Goal: Task Accomplishment & Management: Manage account settings

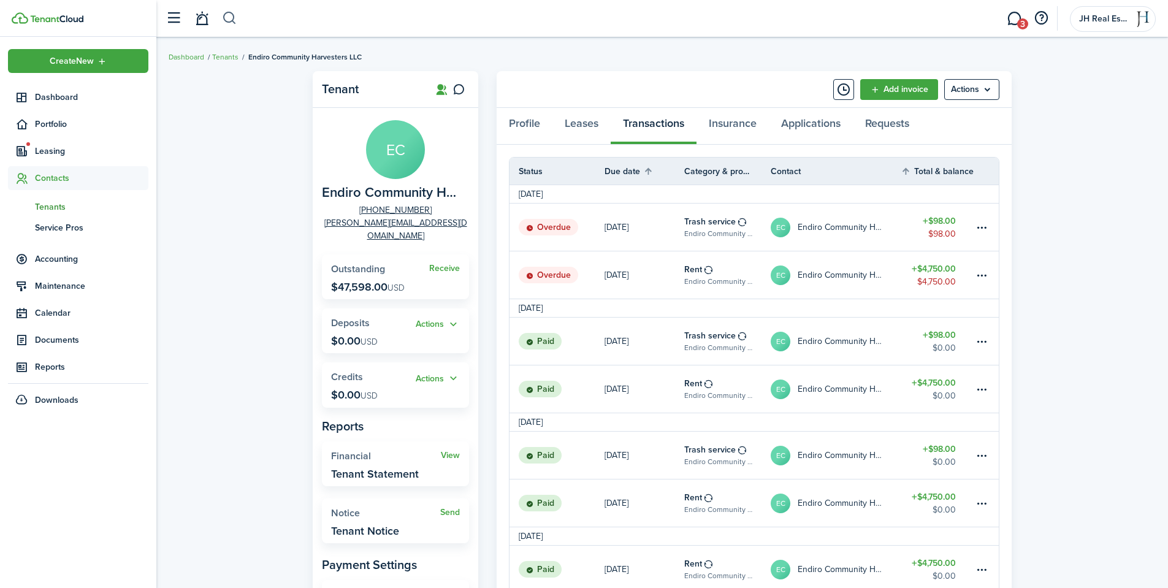
click at [235, 14] on button "button" at bounding box center [229, 18] width 15 height 21
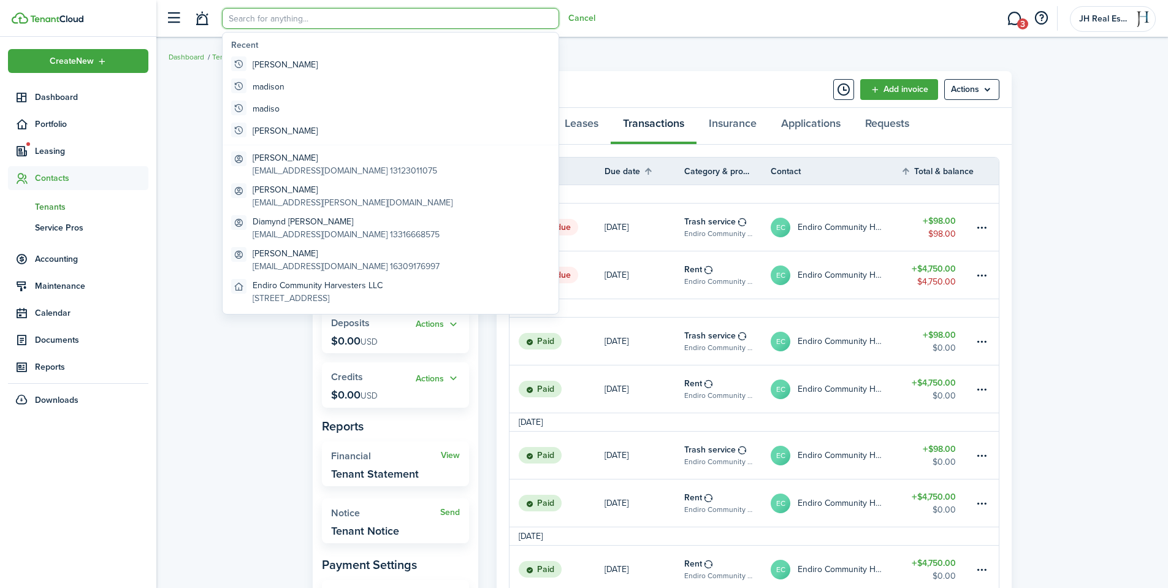
click at [274, 20] on input "search" at bounding box center [390, 18] width 337 height 21
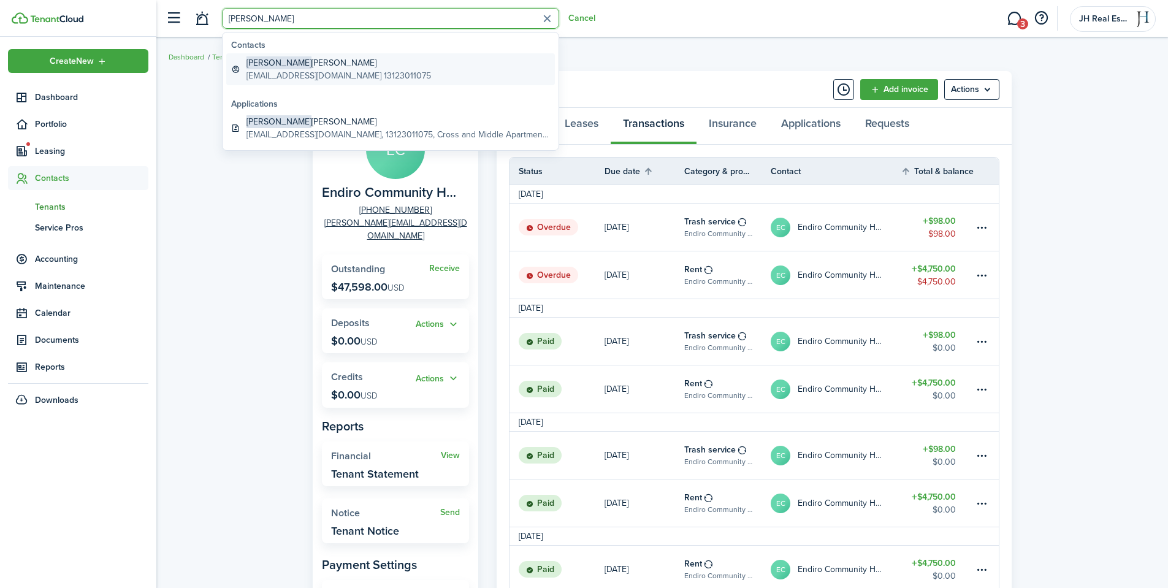
type input "[PERSON_NAME]"
click at [281, 62] on global-search-item-title "[PERSON_NAME]" at bounding box center [338, 62] width 185 height 13
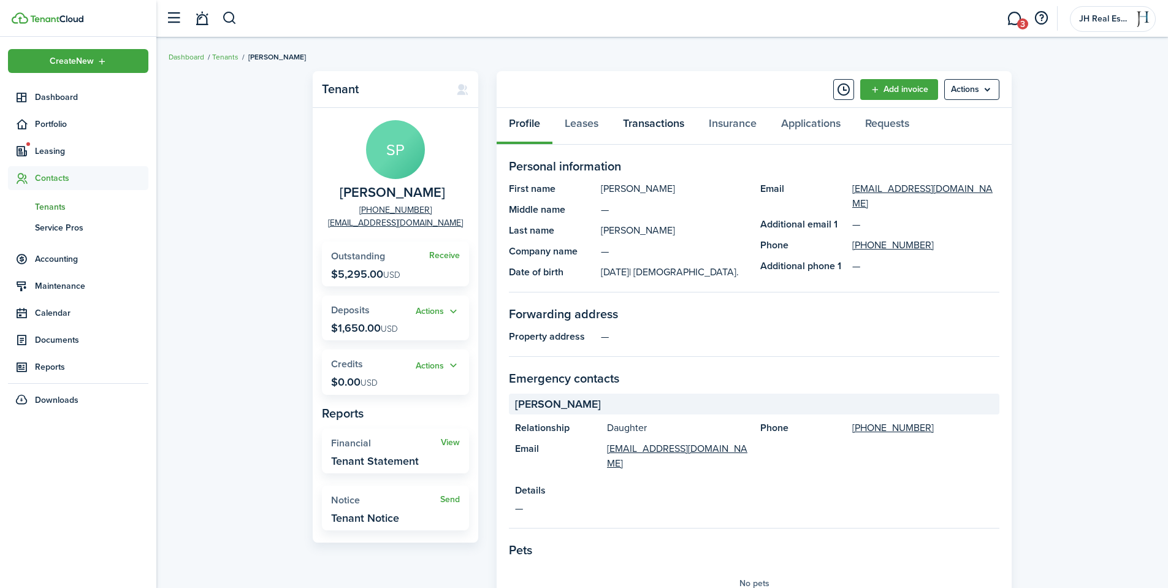
click at [655, 125] on link "Transactions" at bounding box center [654, 126] width 86 height 37
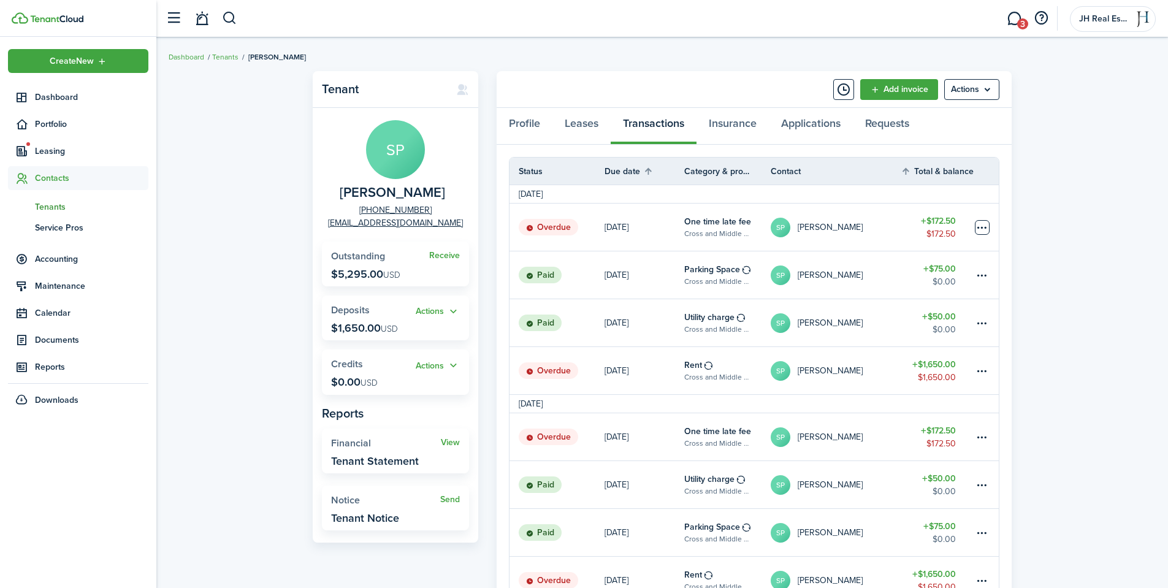
click at [983, 223] on table-menu-btn-icon at bounding box center [982, 227] width 15 height 15
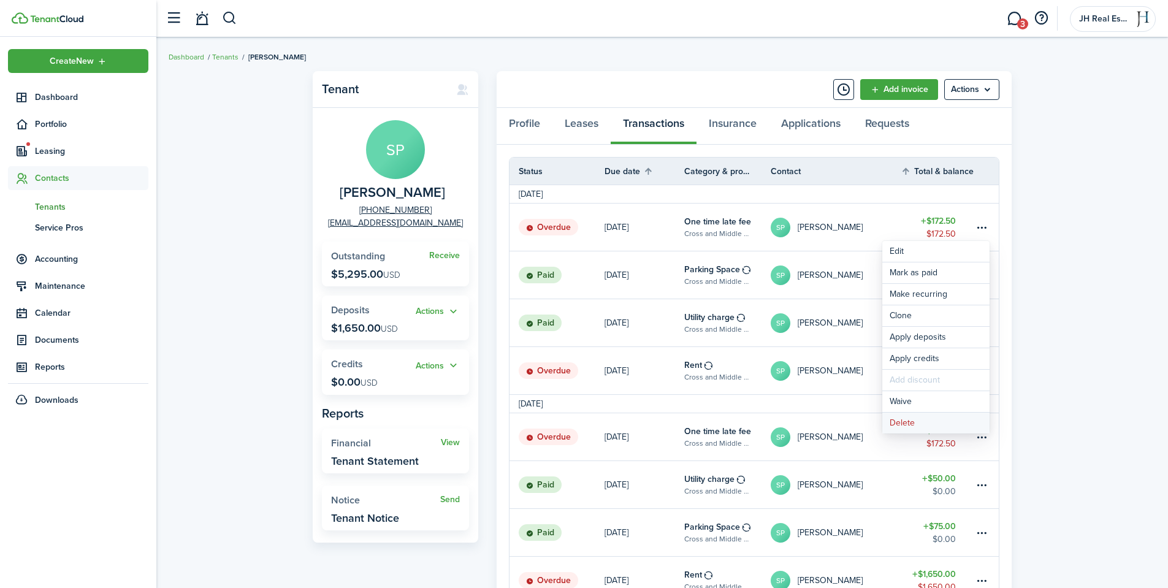
click at [924, 424] on button "Delete" at bounding box center [935, 423] width 107 height 21
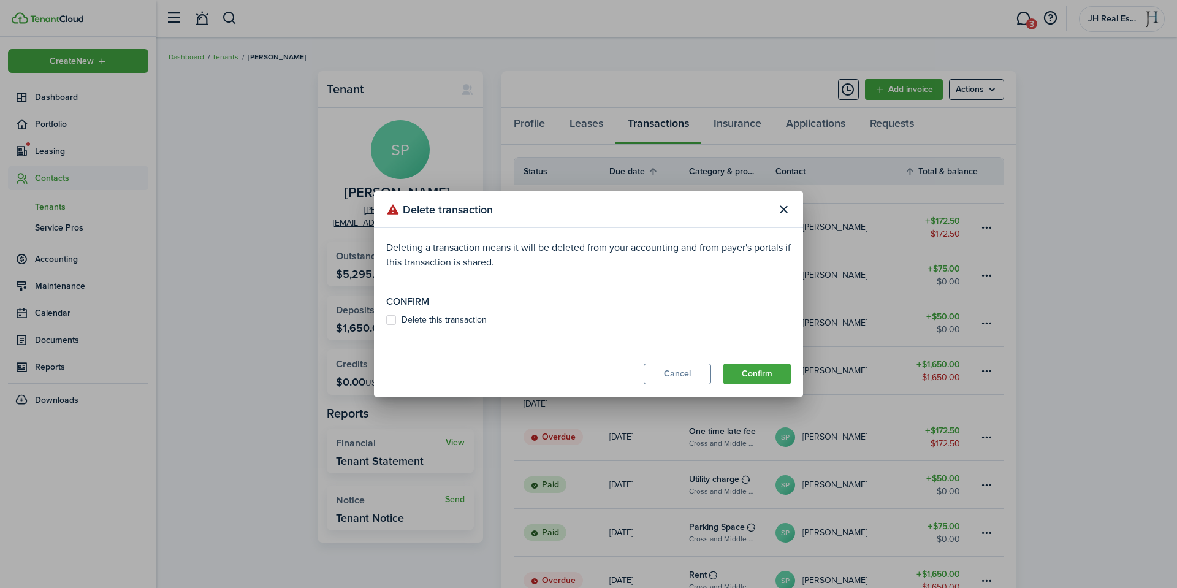
click at [447, 321] on label "Delete this transaction" at bounding box center [436, 320] width 101 height 10
click at [386, 321] on input "Delete this transaction" at bounding box center [386, 320] width 1 height 1
checkbox input "true"
click at [766, 375] on button "Confirm" at bounding box center [756, 373] width 67 height 21
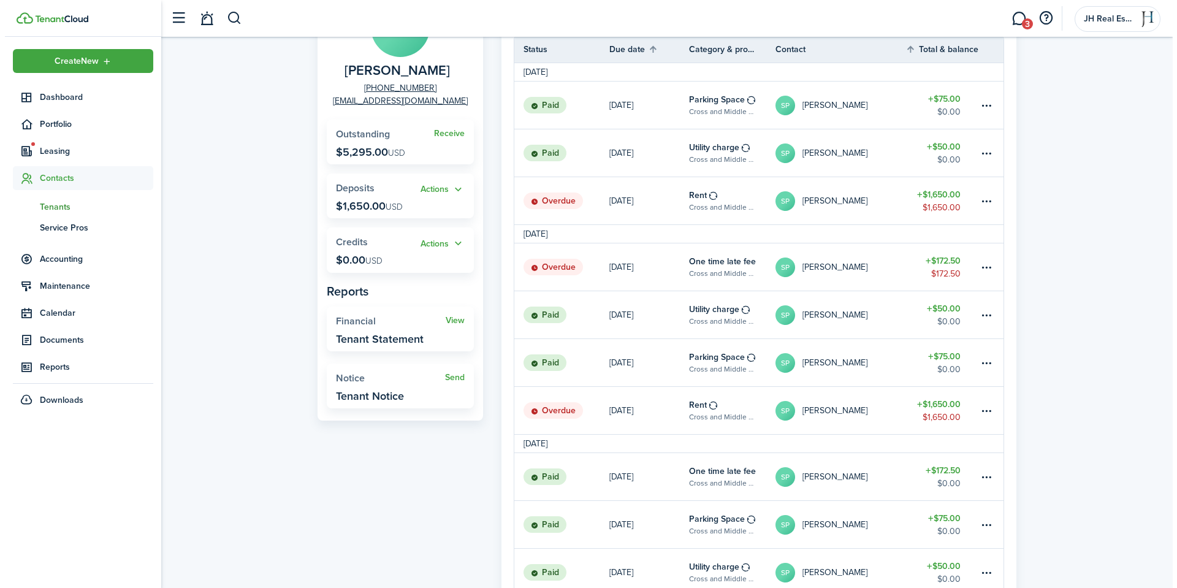
scroll to position [123, 0]
click at [982, 266] on table-menu-btn-icon at bounding box center [982, 266] width 15 height 15
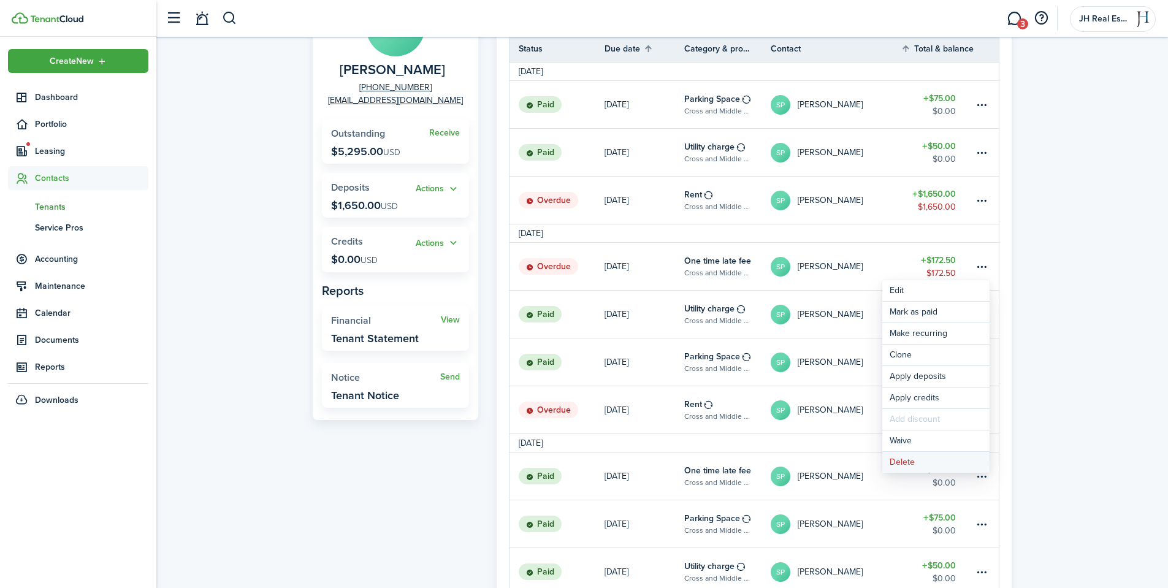
click at [936, 463] on button "Delete" at bounding box center [935, 462] width 107 height 21
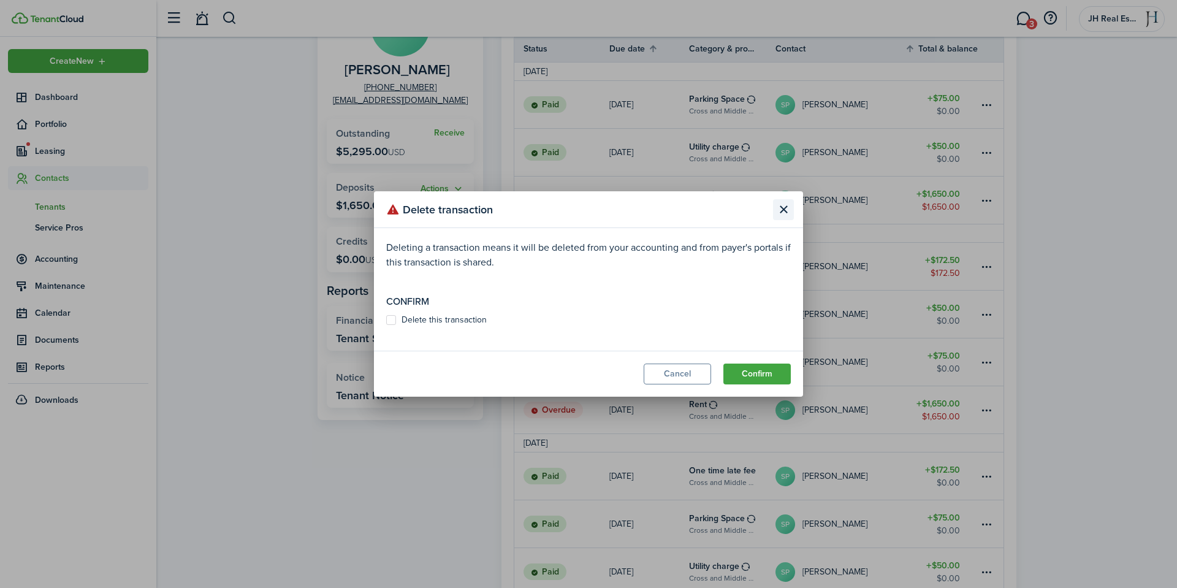
click at [782, 210] on button "Close modal" at bounding box center [783, 209] width 21 height 21
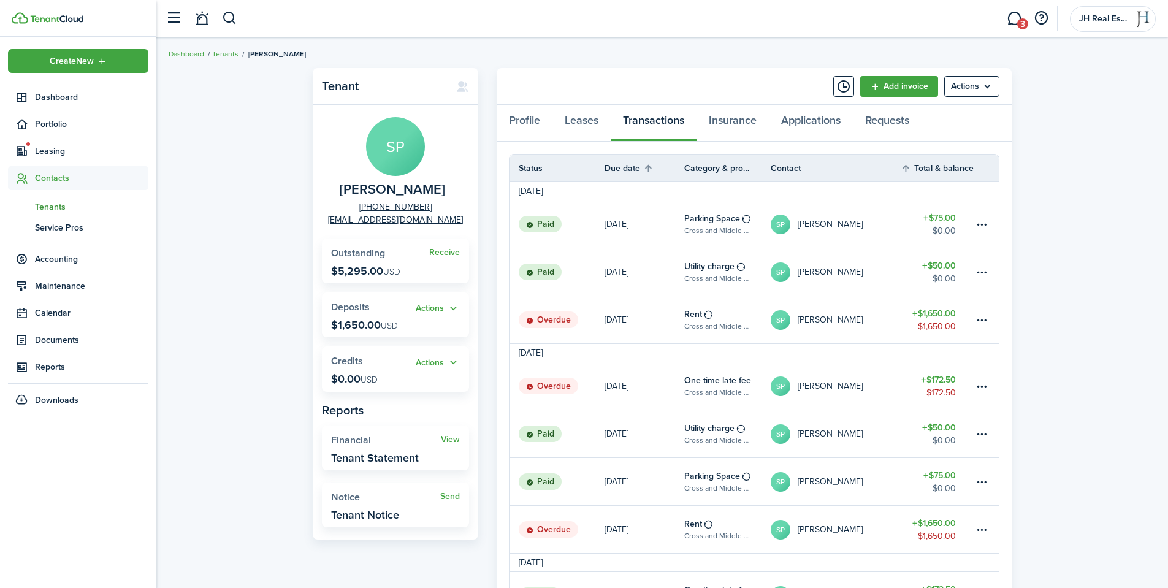
scroll to position [0, 0]
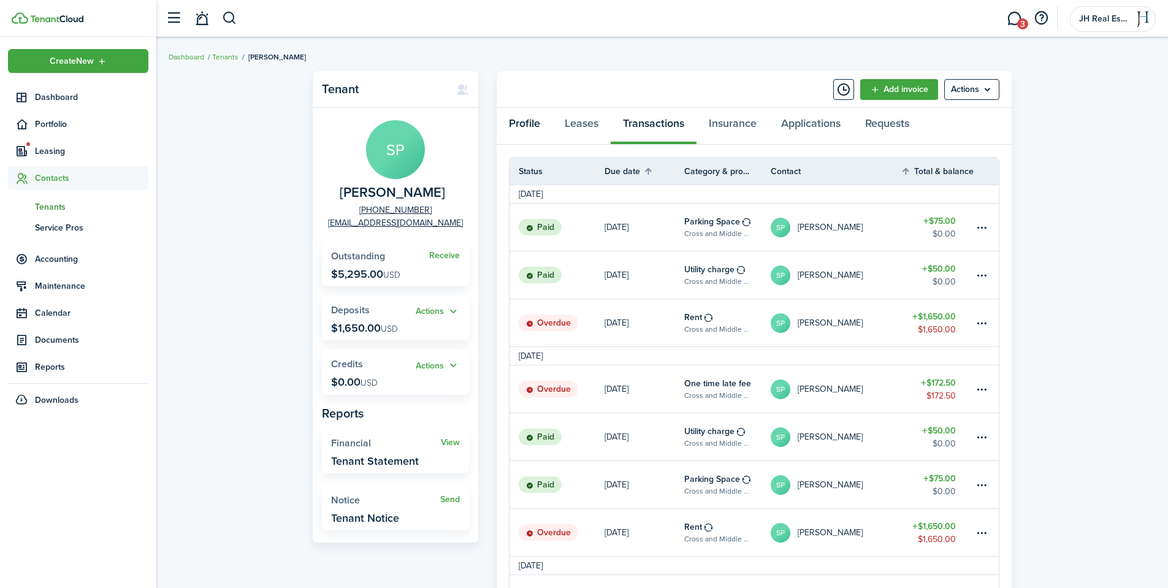
click at [520, 129] on link "Profile" at bounding box center [525, 126] width 56 height 37
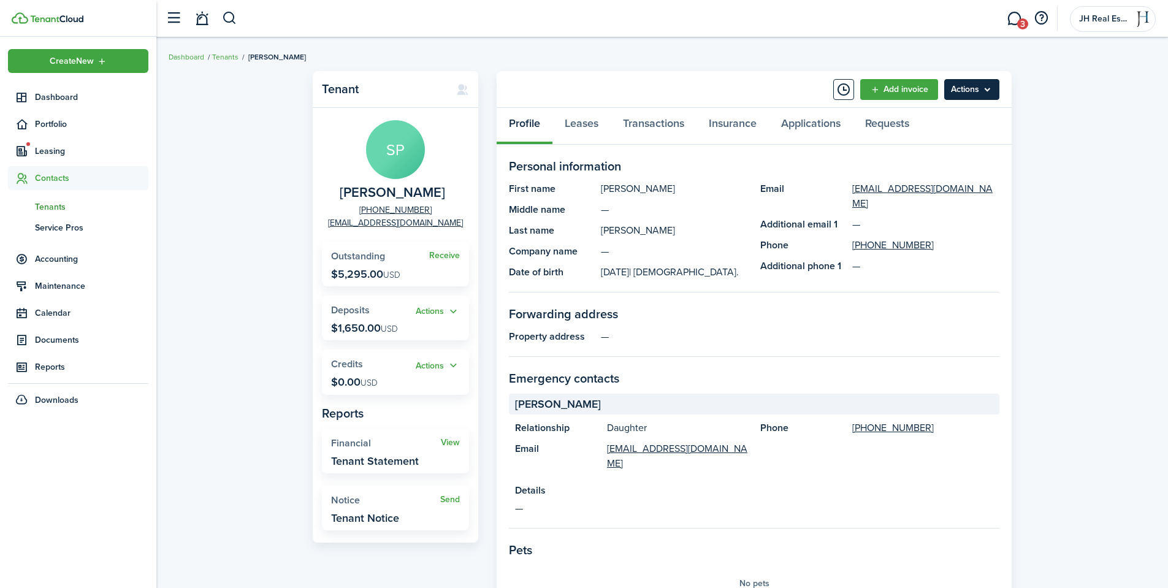
click at [970, 97] on menu-btn "Actions" at bounding box center [971, 89] width 55 height 21
click at [1027, 137] on div "Tenant SP [PERSON_NAME] [PHONE_NUMBER] [EMAIL_ADDRESS][DOMAIN_NAME] Receive Out…" at bounding box center [661, 452] width 1011 height 775
click at [660, 120] on link "Transactions" at bounding box center [654, 126] width 86 height 37
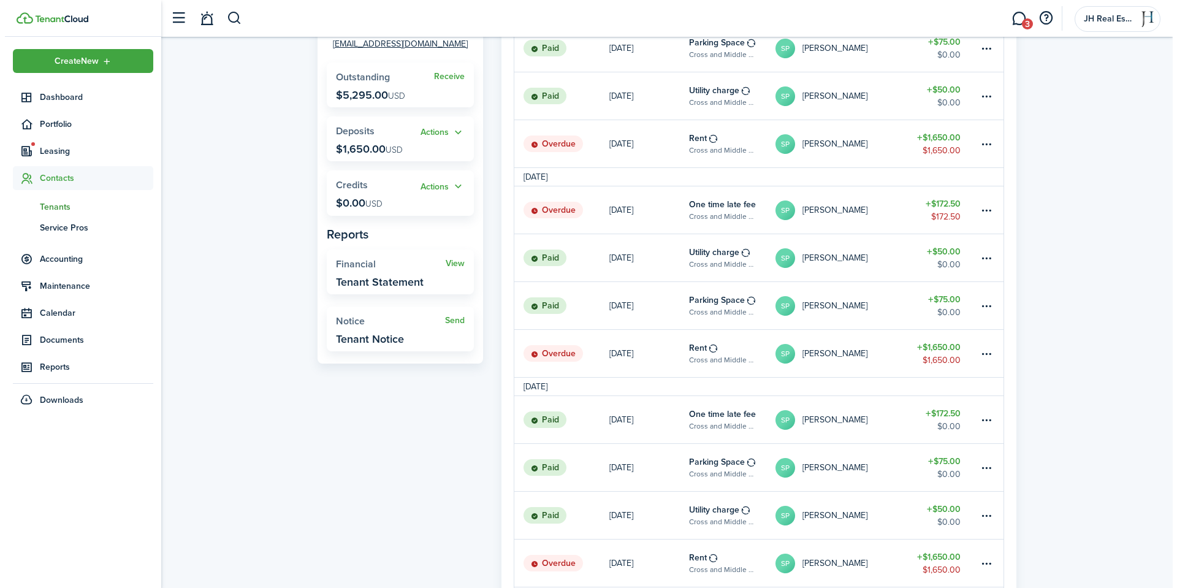
scroll to position [184, 0]
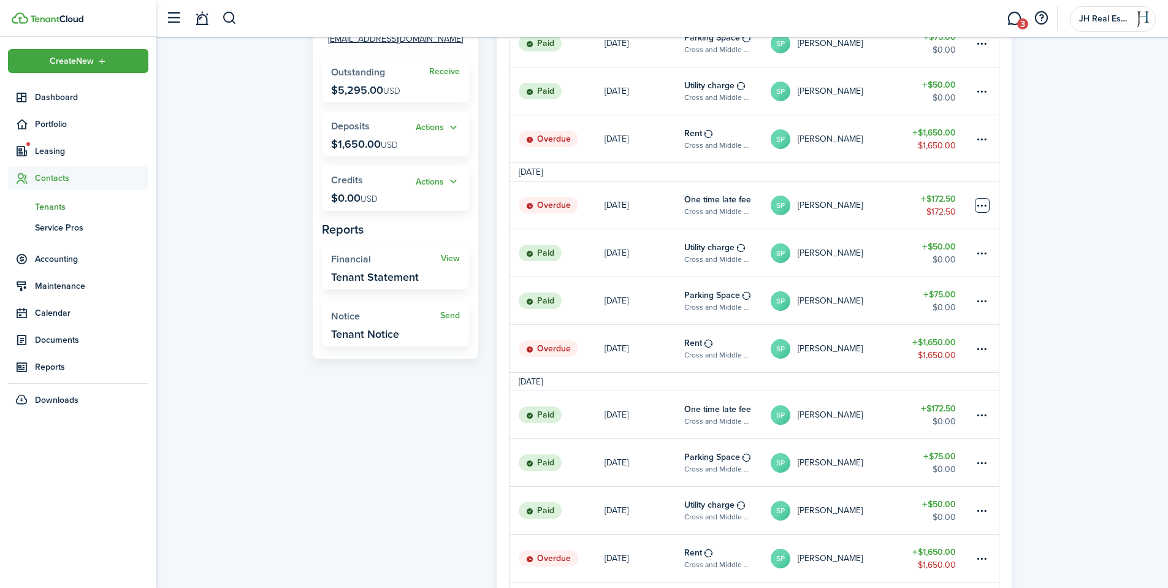
click at [982, 202] on table-menu-btn-icon at bounding box center [982, 205] width 15 height 15
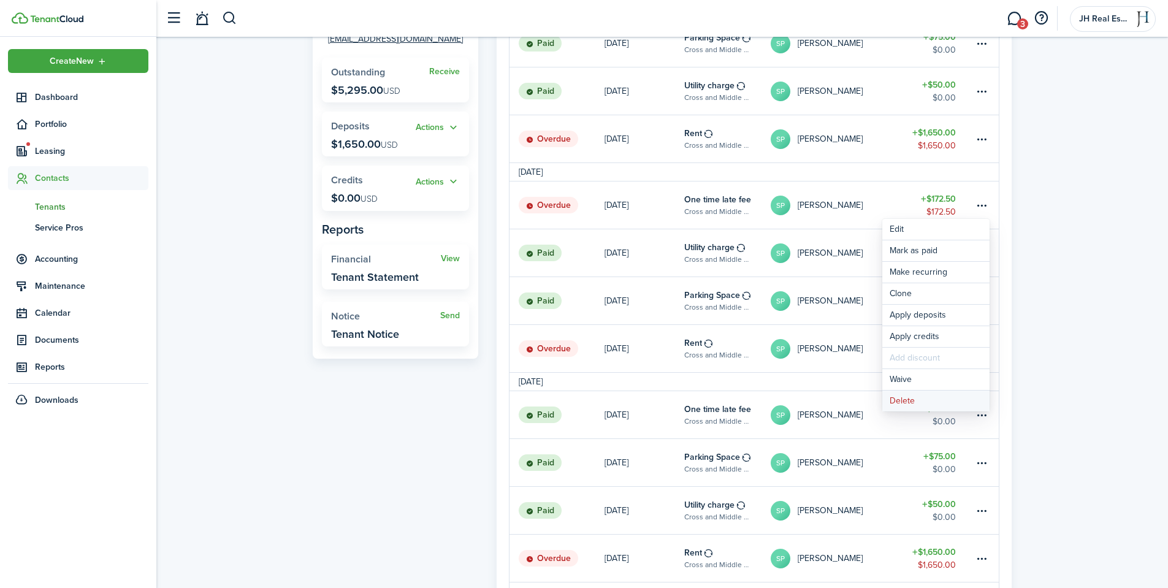
click at [918, 398] on button "Delete" at bounding box center [935, 400] width 107 height 21
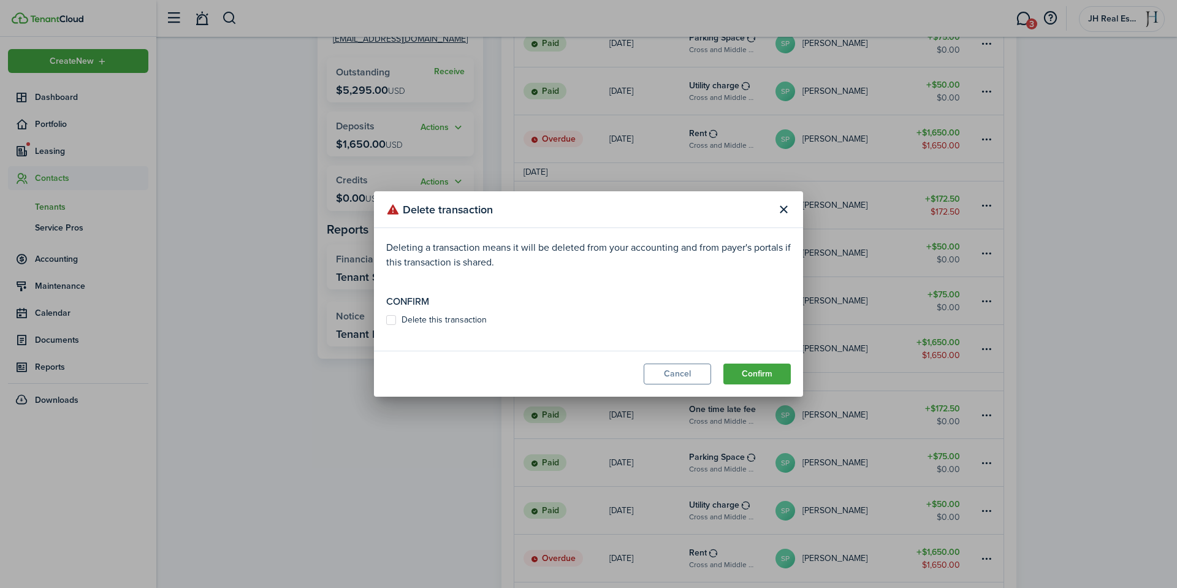
click at [427, 319] on label "Delete this transaction" at bounding box center [436, 320] width 101 height 10
click at [386, 320] on input "Delete this transaction" at bounding box center [386, 320] width 1 height 1
checkbox input "true"
click at [743, 372] on button "Confirm" at bounding box center [756, 373] width 67 height 21
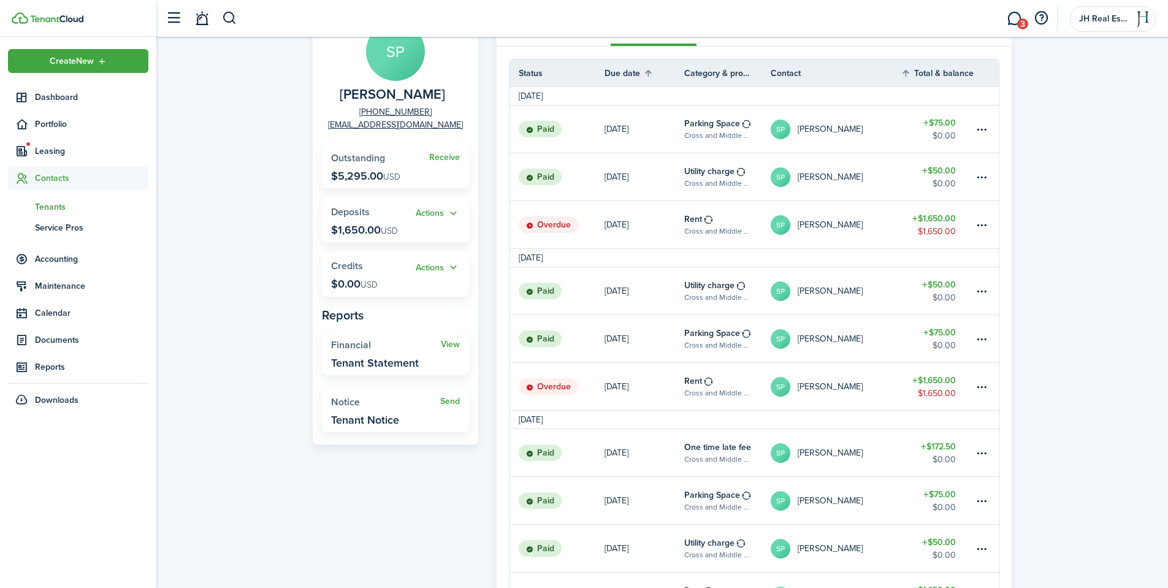
scroll to position [61, 0]
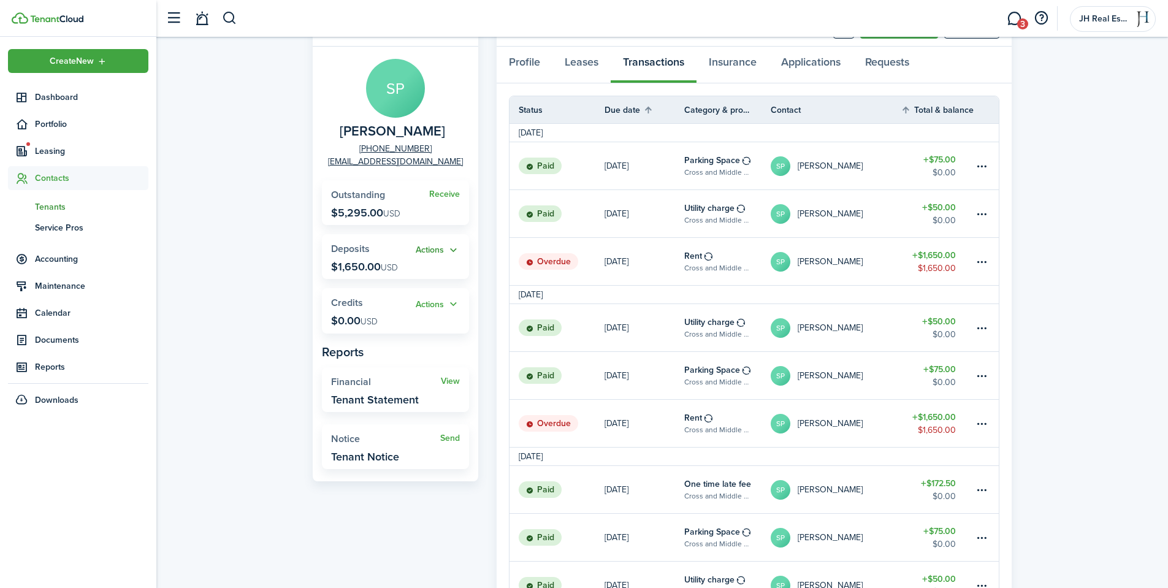
click at [427, 251] on button "Actions" at bounding box center [438, 250] width 44 height 14
click at [418, 295] on link "Apply" at bounding box center [405, 295] width 107 height 21
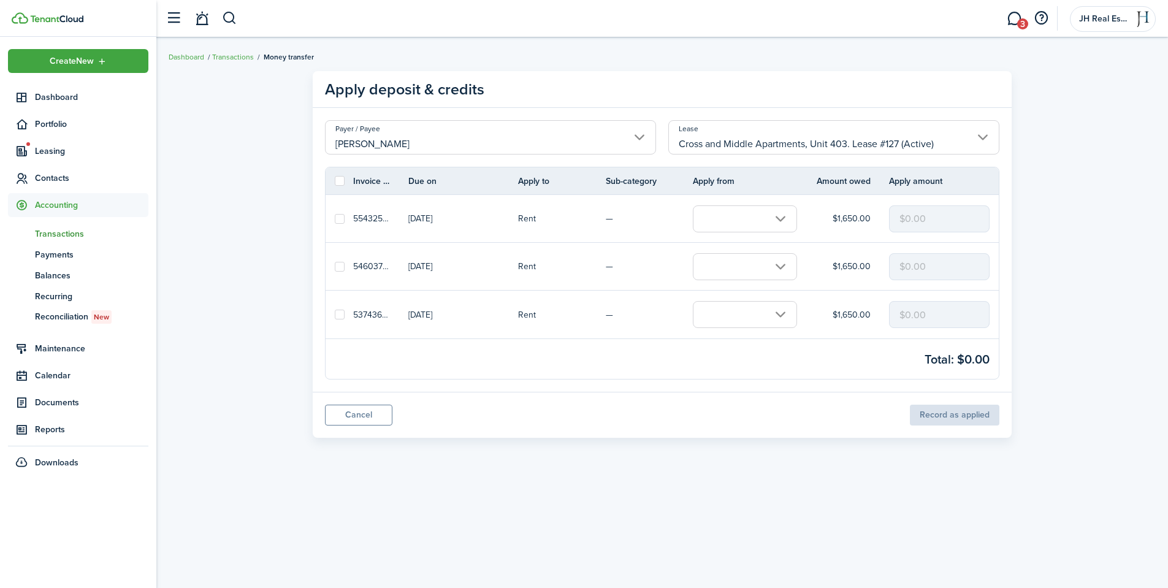
click at [338, 316] on label at bounding box center [340, 315] width 10 height 10
click at [335, 315] on input "checkbox" at bounding box center [334, 314] width 1 height 1
checkbox input "true"
click at [769, 326] on input "text" at bounding box center [745, 314] width 104 height 27
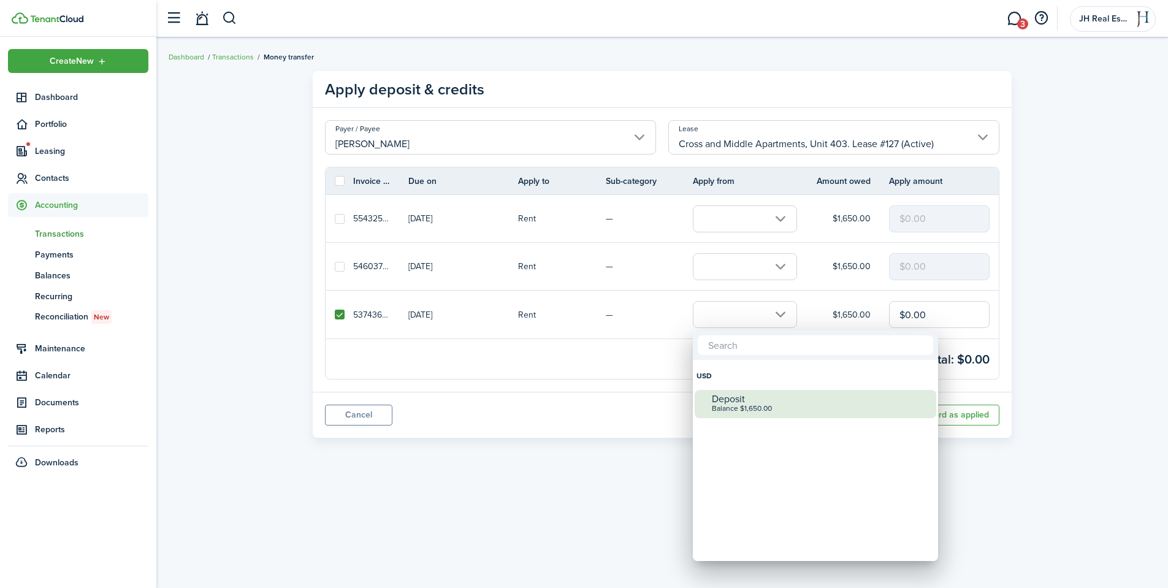
click at [740, 399] on div "Deposit" at bounding box center [820, 399] width 217 height 11
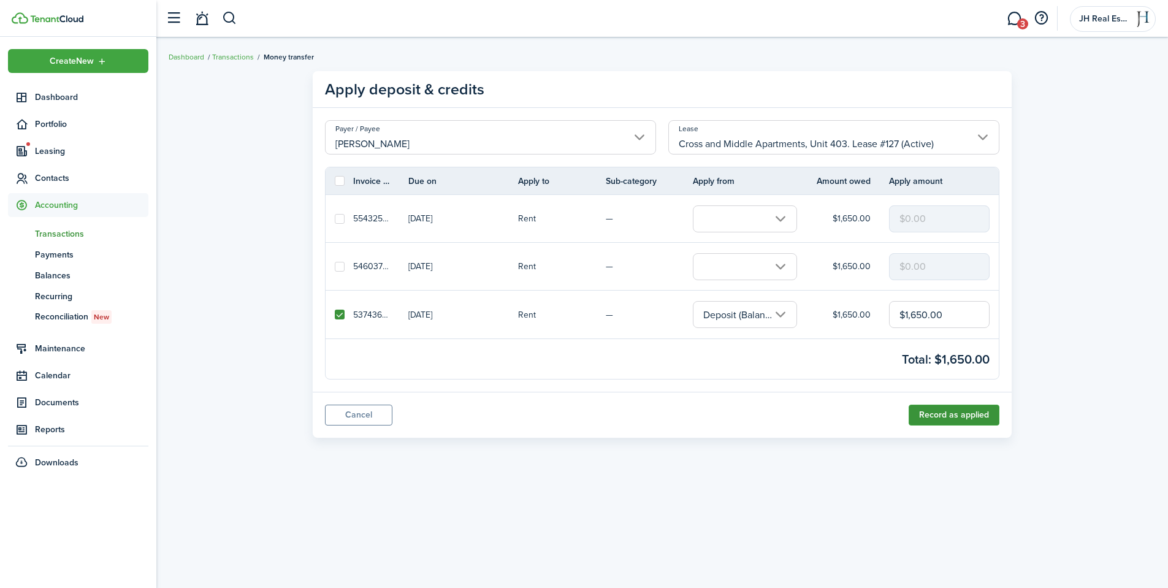
click at [934, 412] on button "Record as applied" at bounding box center [953, 415] width 91 height 21
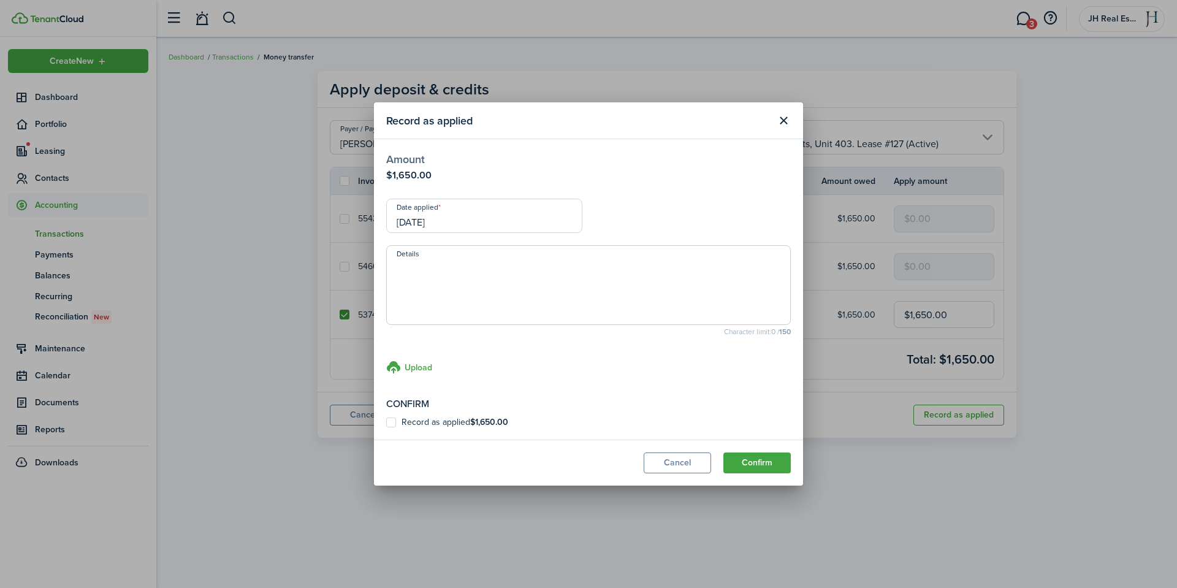
click at [473, 279] on textarea "Details" at bounding box center [588, 288] width 403 height 59
type textarea "Per eviction agreement. Applying deposit to past rent."
click at [463, 421] on label "Record as applied $1,650.00" at bounding box center [447, 422] width 122 height 10
click at [386, 422] on input "Record as applied $1,650.00" at bounding box center [386, 422] width 1 height 1
checkbox input "true"
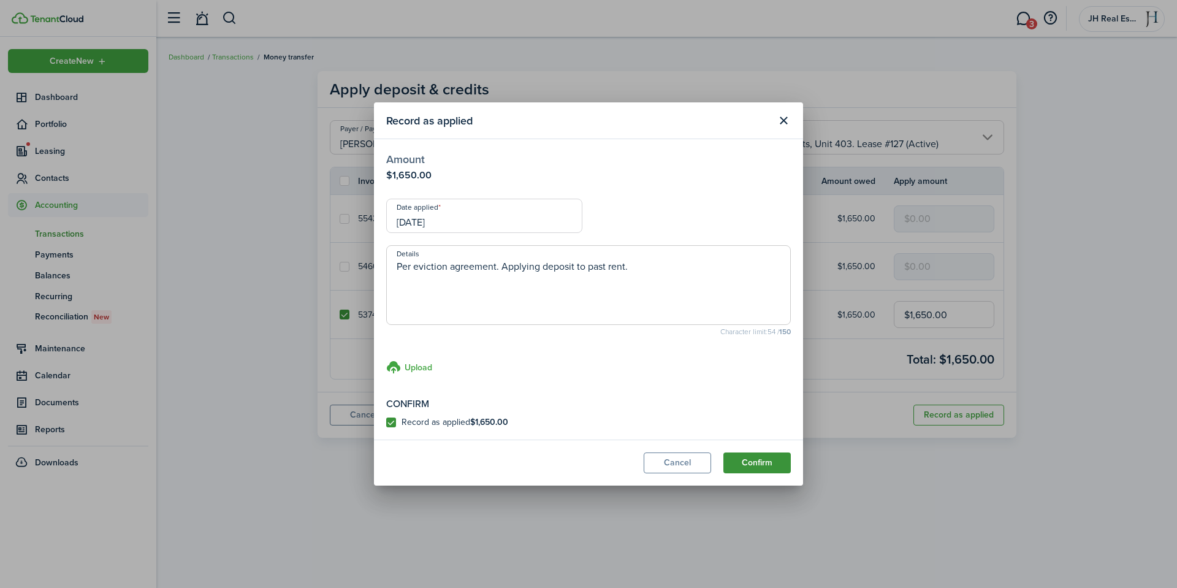
click at [754, 470] on button "Confirm" at bounding box center [756, 462] width 67 height 21
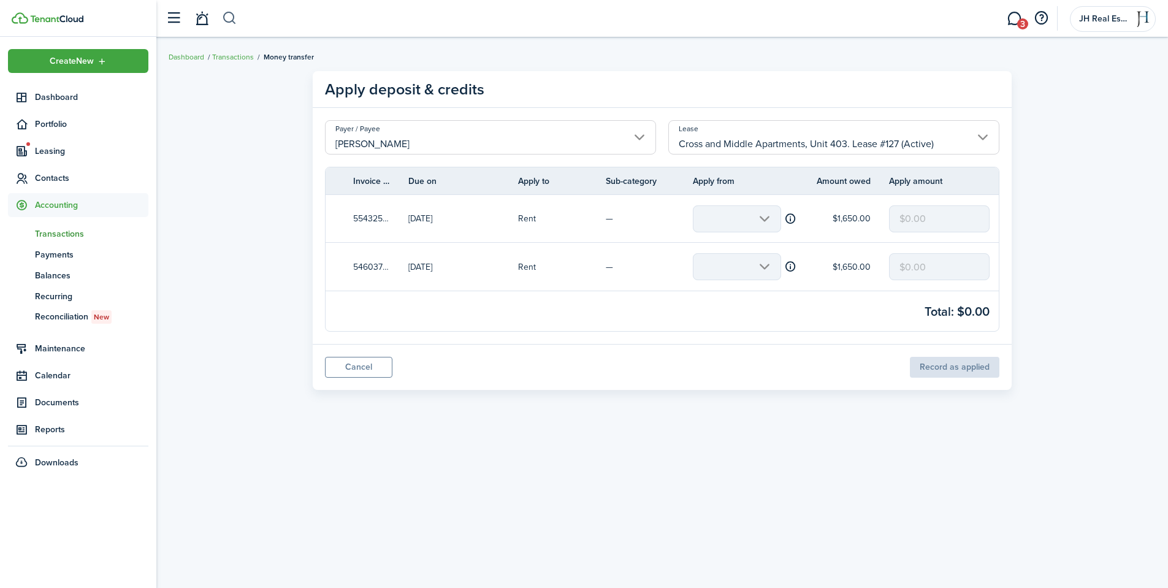
click at [234, 21] on button "button" at bounding box center [229, 18] width 15 height 21
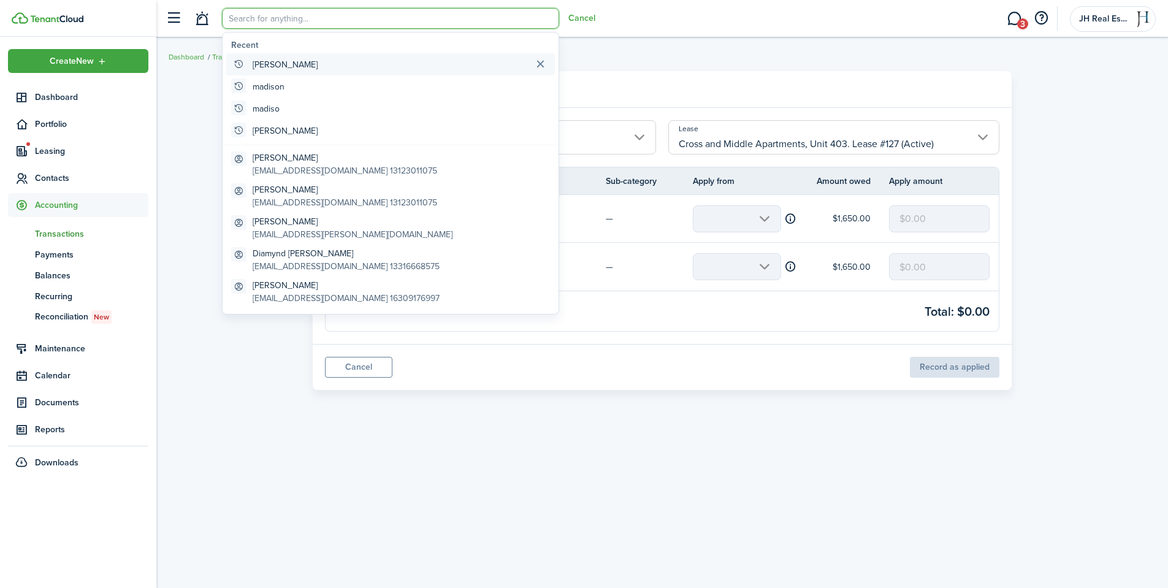
click at [279, 63] on global-search-item-title "[PERSON_NAME]" at bounding box center [285, 64] width 65 height 13
type input "[PERSON_NAME]"
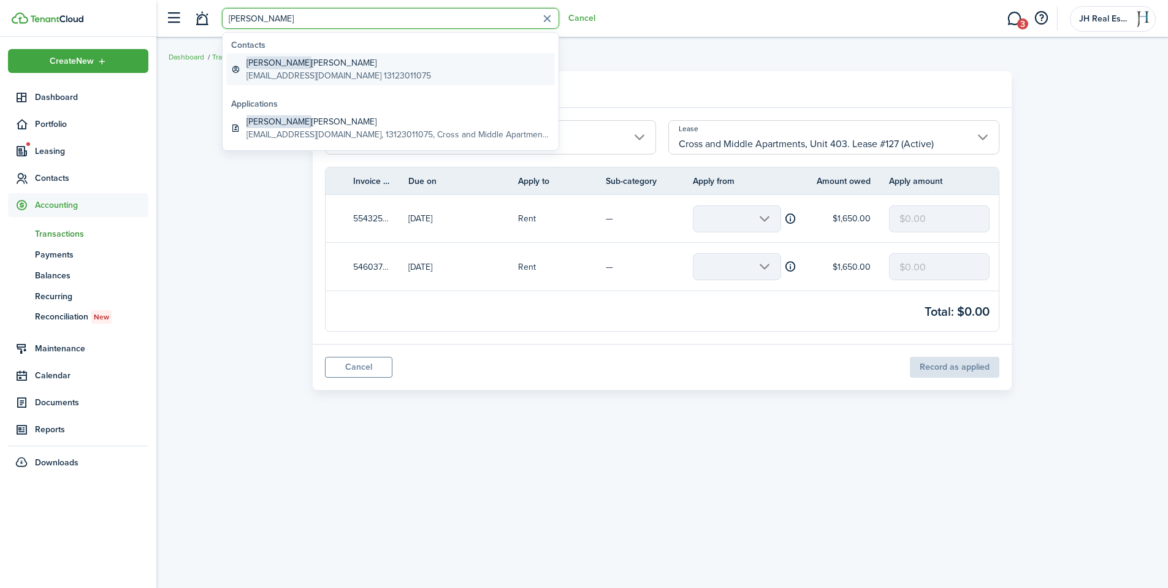
click at [295, 77] on global-search-item-description "[EMAIL_ADDRESS][DOMAIN_NAME] 13123011075" at bounding box center [338, 75] width 185 height 13
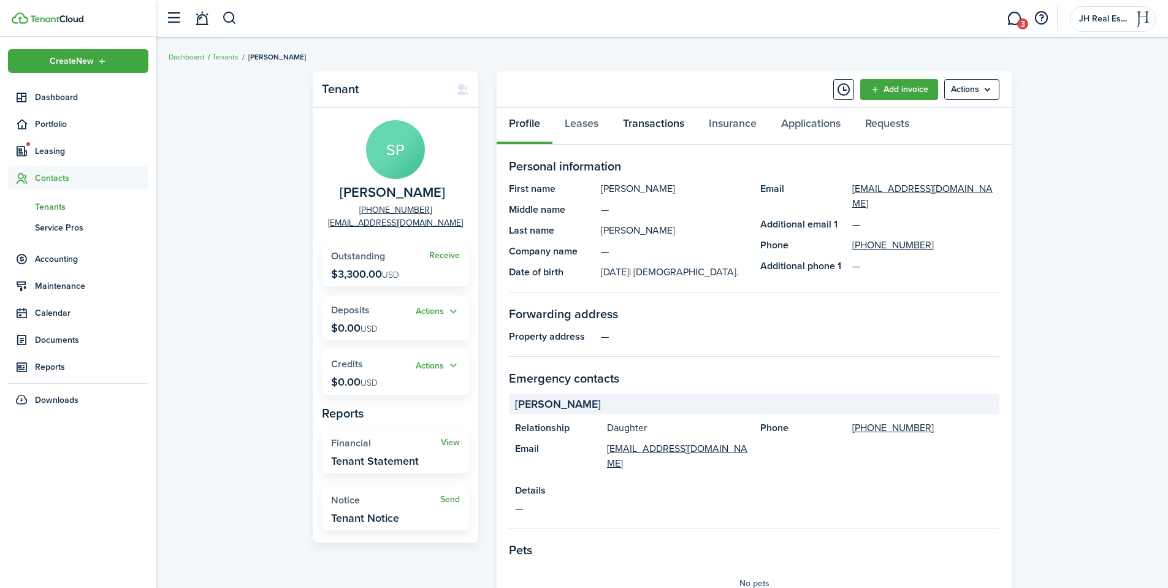
click at [647, 127] on link "Transactions" at bounding box center [654, 126] width 86 height 37
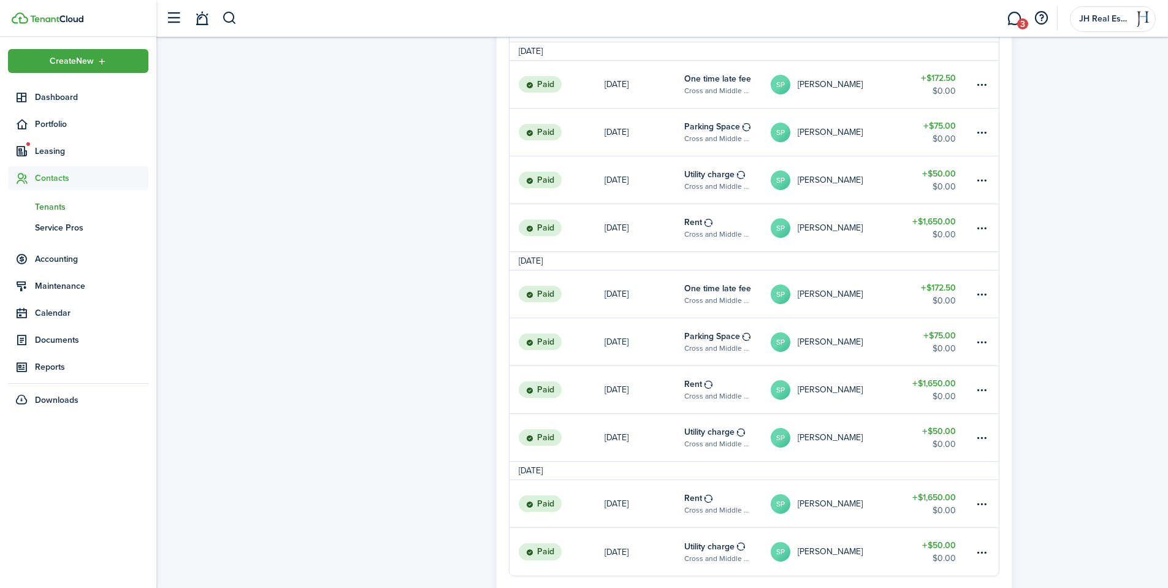
scroll to position [656, 0]
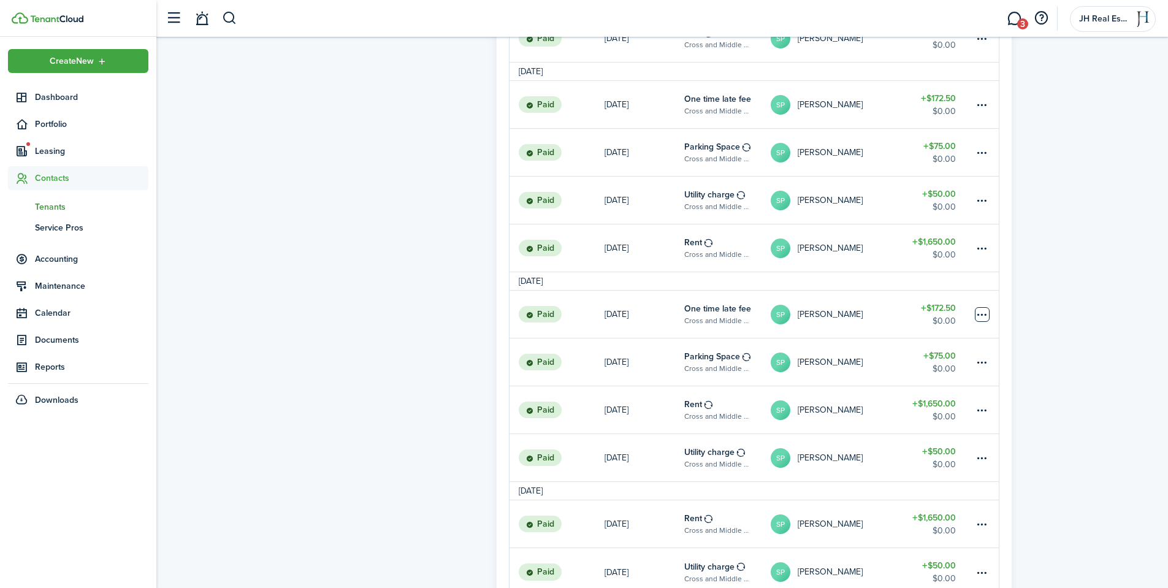
click at [986, 313] on table-menu-btn-icon at bounding box center [982, 314] width 15 height 15
click at [932, 490] on button "Delete" at bounding box center [935, 488] width 107 height 21
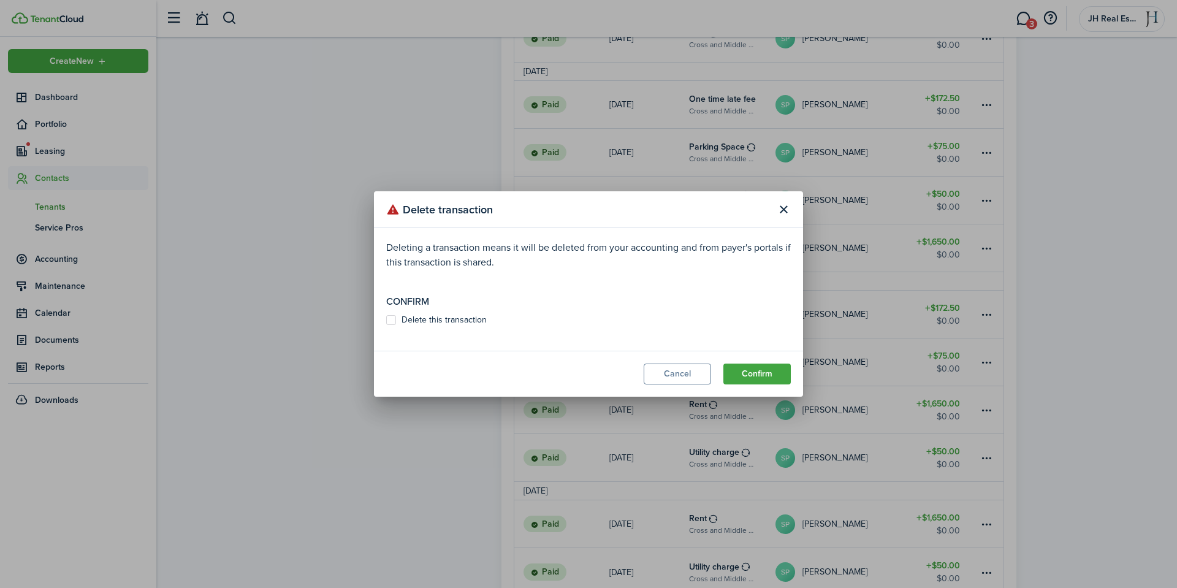
click at [435, 319] on label "Delete this transaction" at bounding box center [436, 320] width 101 height 10
click at [386, 320] on input "Delete this transaction" at bounding box center [386, 320] width 1 height 1
checkbox input "true"
click at [787, 211] on button "Close modal" at bounding box center [783, 209] width 21 height 21
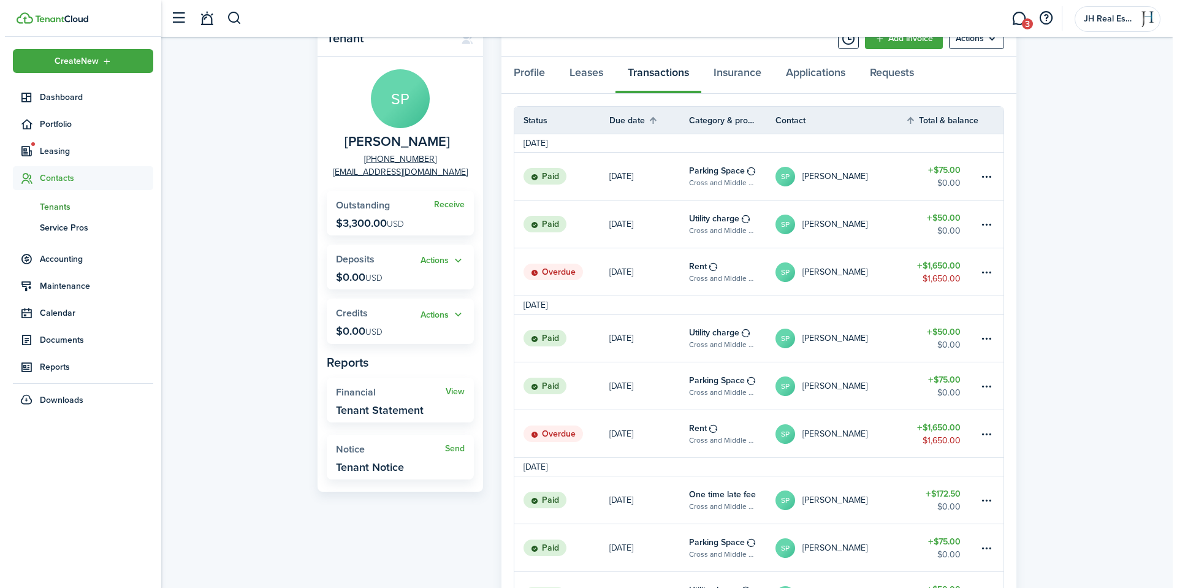
scroll to position [43, 0]
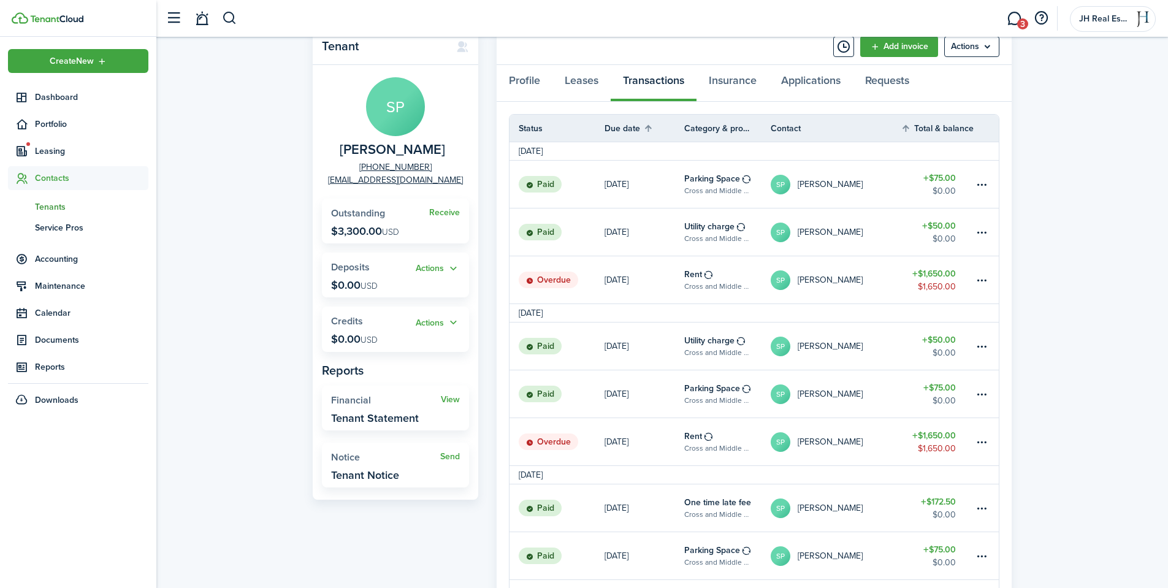
click at [974, 438] on link at bounding box center [986, 441] width 25 height 47
click at [980, 440] on table-menu-btn-icon at bounding box center [982, 442] width 15 height 15
click at [941, 544] on button "Void" at bounding box center [935, 552] width 107 height 21
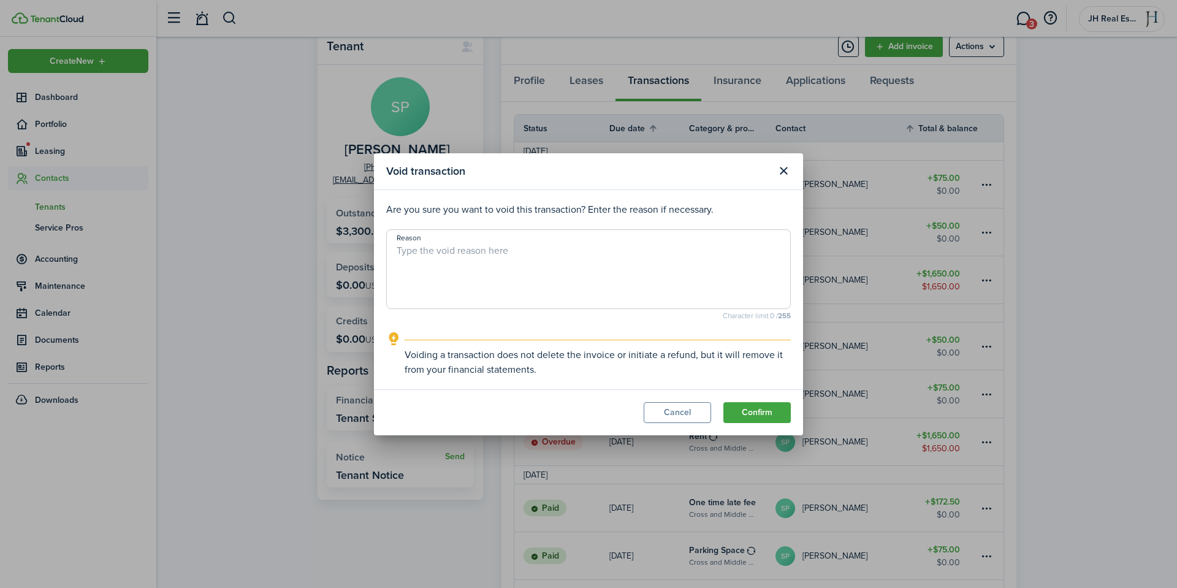
click at [487, 249] on textarea "Reason" at bounding box center [588, 272] width 403 height 59
type textarea "Per eviction. Removing the charge."
click at [767, 419] on button "Confirm" at bounding box center [756, 412] width 67 height 21
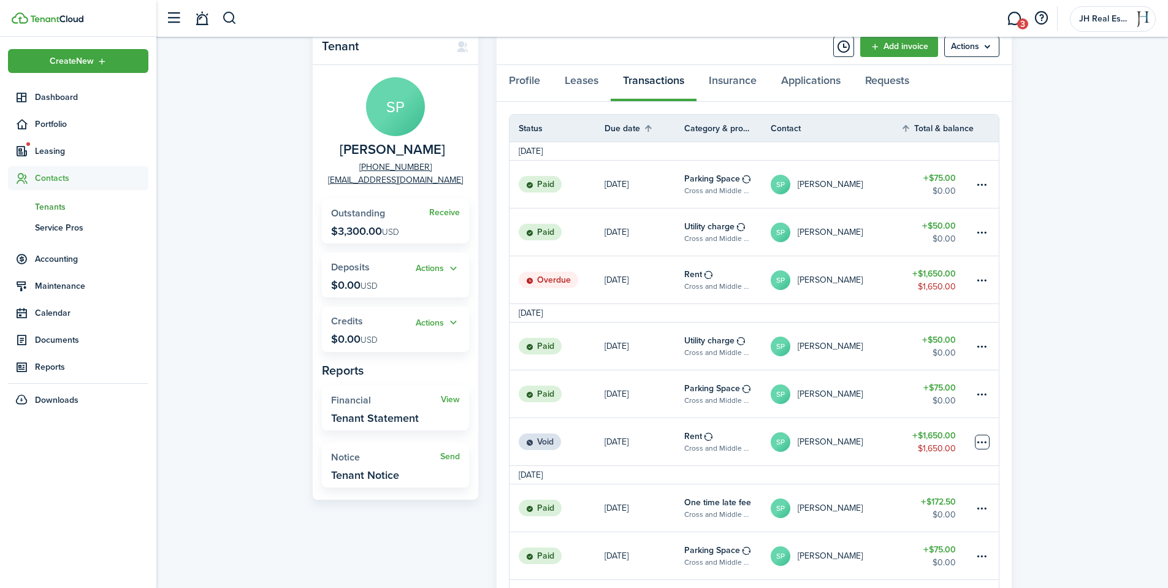
click at [985, 440] on table-menu-btn-icon at bounding box center [982, 442] width 15 height 15
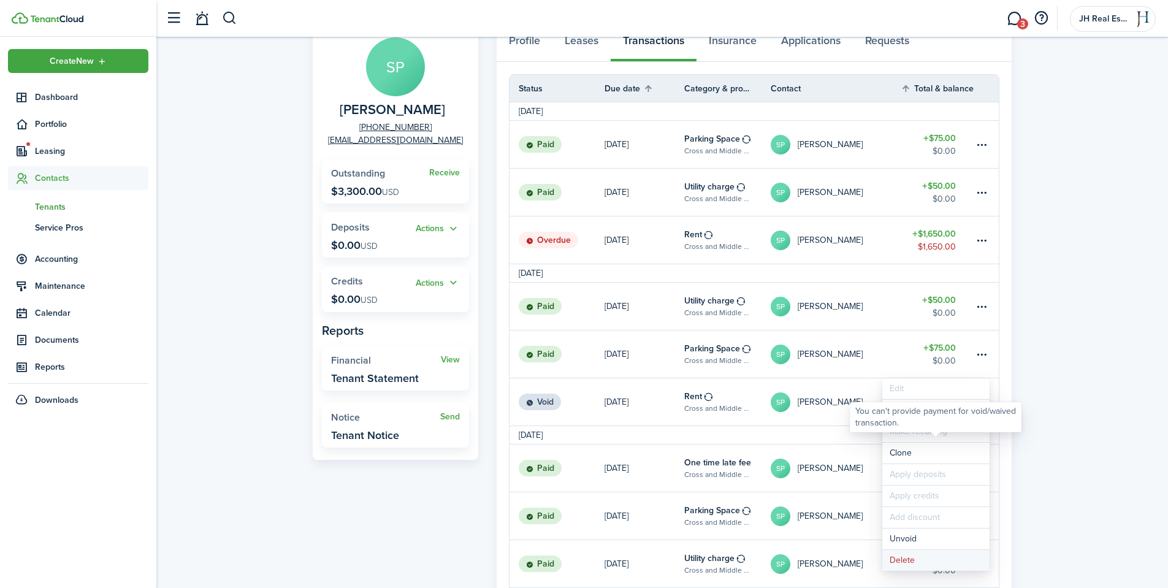
scroll to position [104, 0]
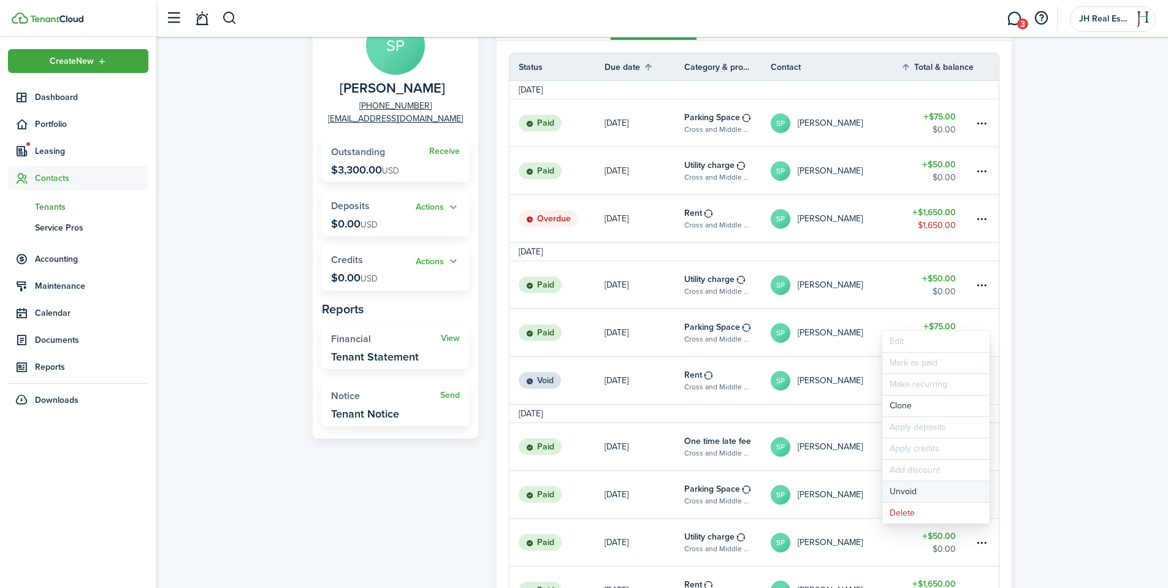
click at [932, 492] on button "Unvoid" at bounding box center [935, 491] width 107 height 21
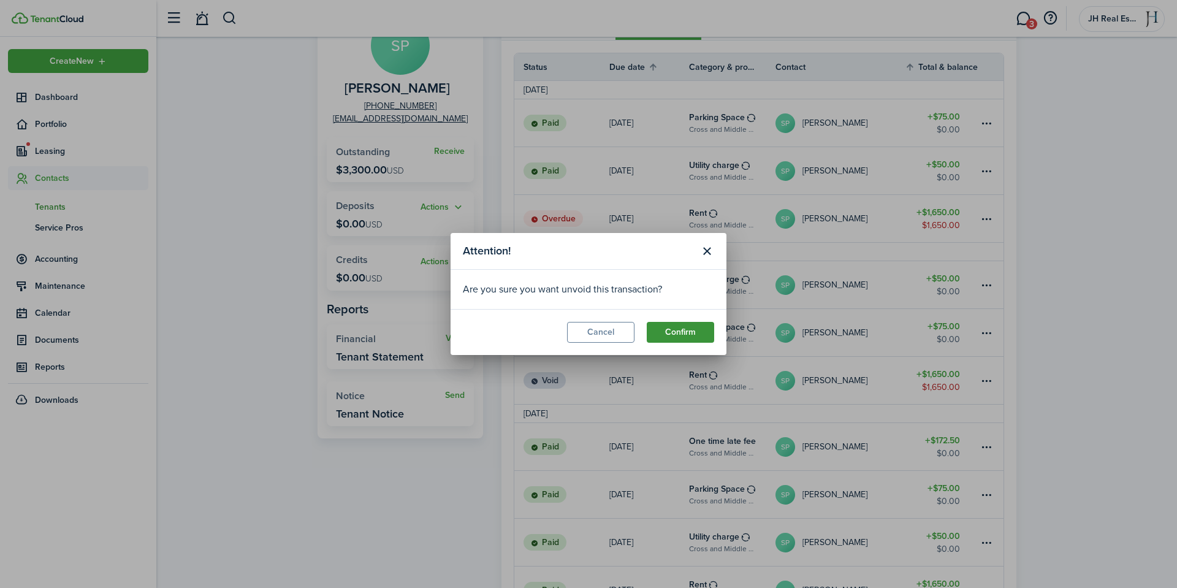
click at [682, 333] on button "Confirm" at bounding box center [680, 332] width 67 height 21
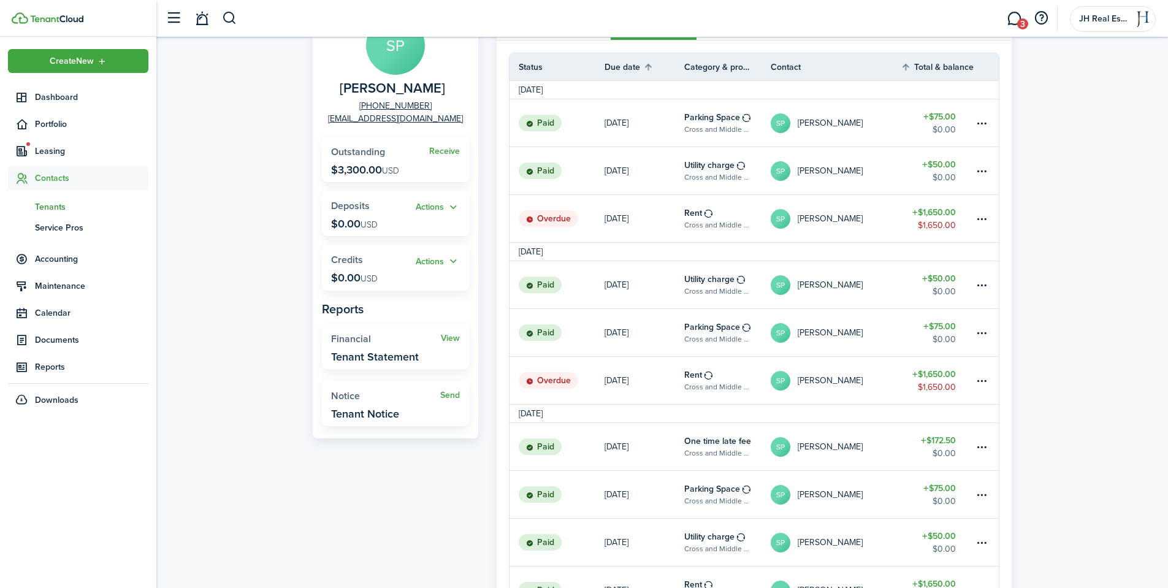
click at [970, 379] on link "$1,650.00 $1,650.00" at bounding box center [937, 380] width 74 height 47
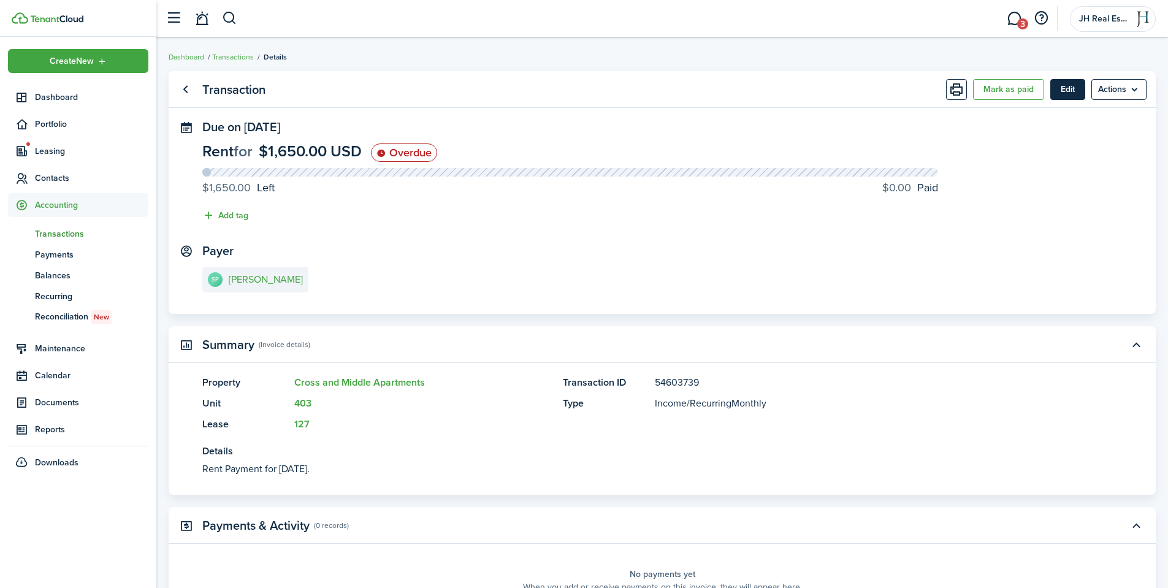
click at [1056, 91] on button "Edit" at bounding box center [1067, 89] width 35 height 21
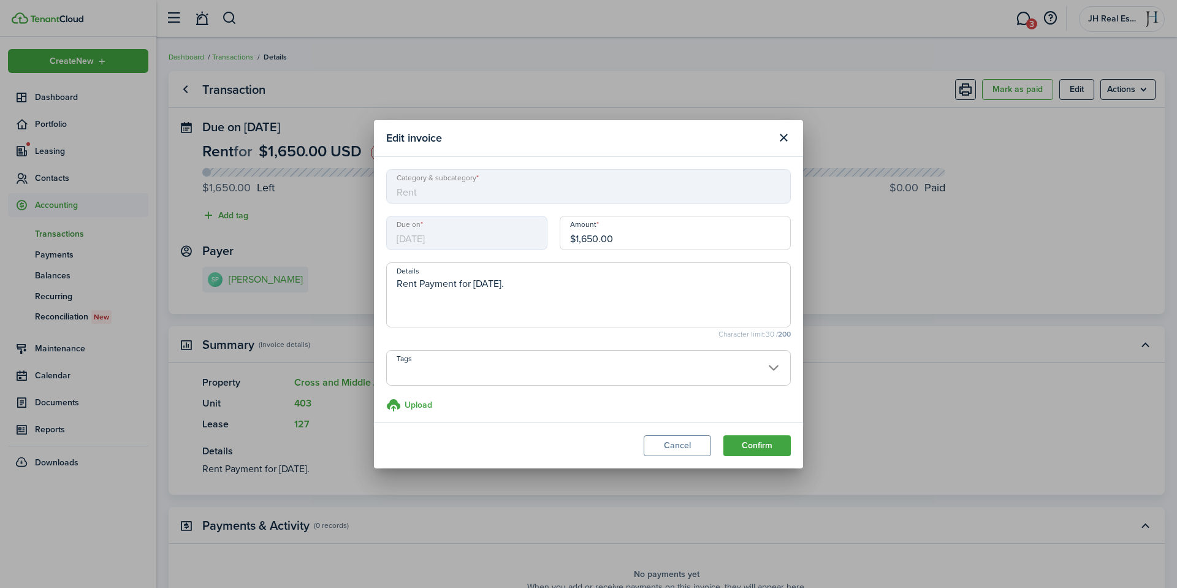
drag, startPoint x: 619, startPoint y: 235, endPoint x: 563, endPoint y: 235, distance: 56.4
click at [563, 235] on input "$1,650.00" at bounding box center [675, 233] width 231 height 34
type input "$0.00"
click at [728, 368] on span at bounding box center [588, 374] width 403 height 21
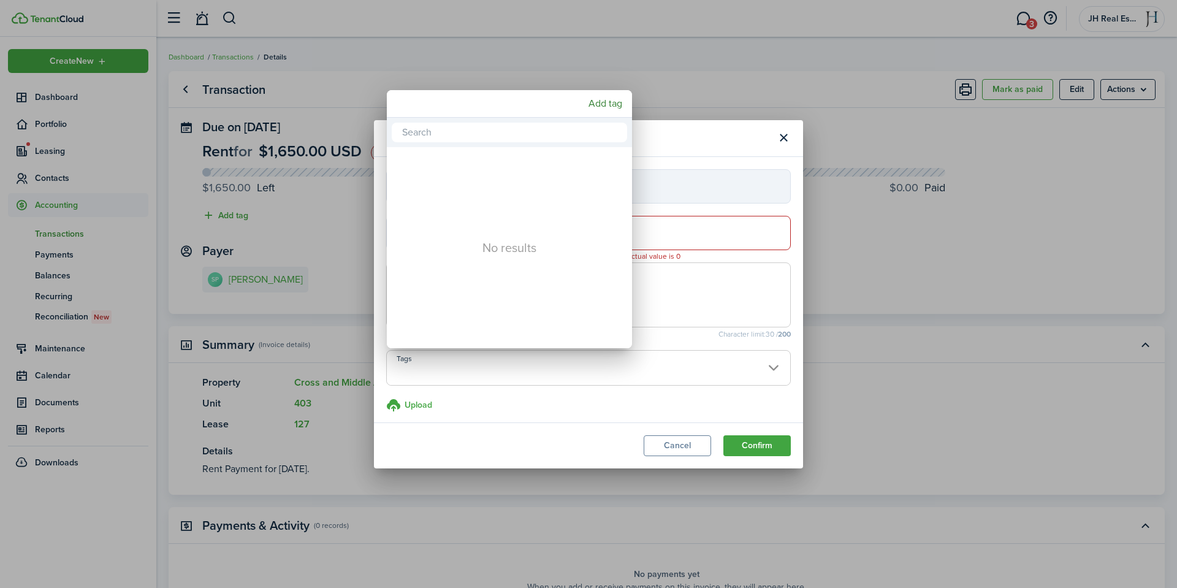
click at [565, 427] on div at bounding box center [588, 294] width 1373 height 784
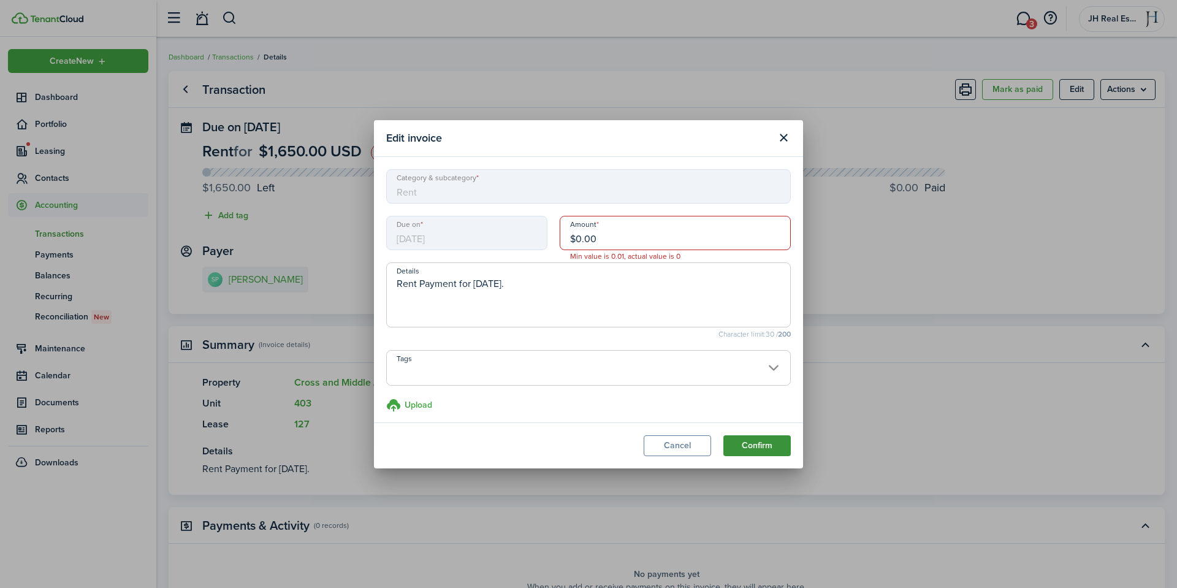
click at [755, 443] on button "Confirm" at bounding box center [756, 445] width 67 height 21
click at [777, 441] on button "Confirm" at bounding box center [756, 445] width 67 height 21
click at [791, 135] on button "Close modal" at bounding box center [783, 137] width 21 height 21
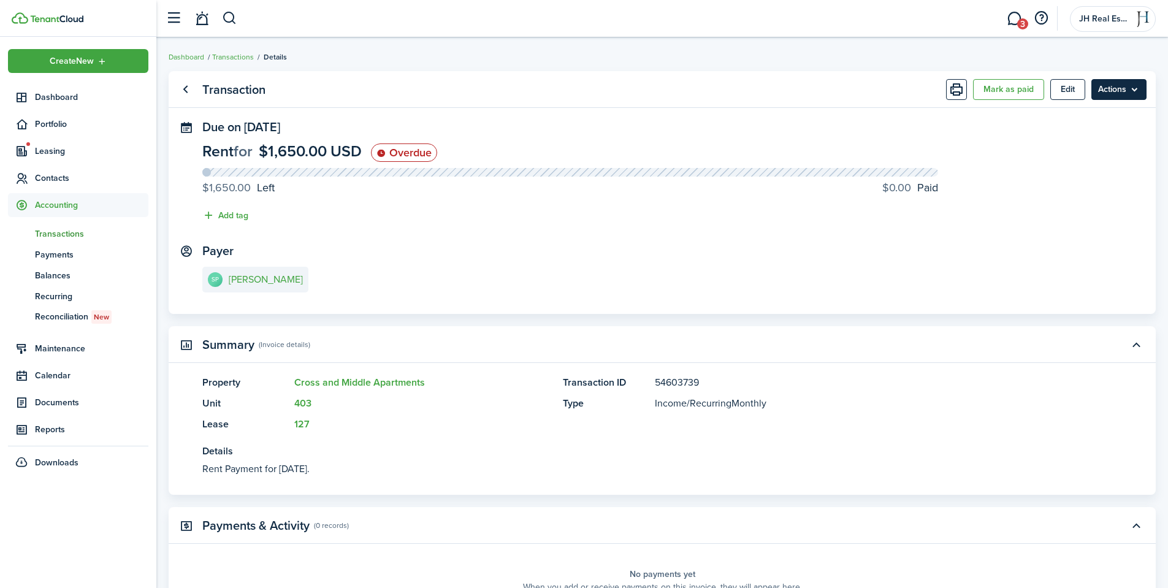
click at [1118, 93] on menu-btn "Actions" at bounding box center [1118, 89] width 55 height 21
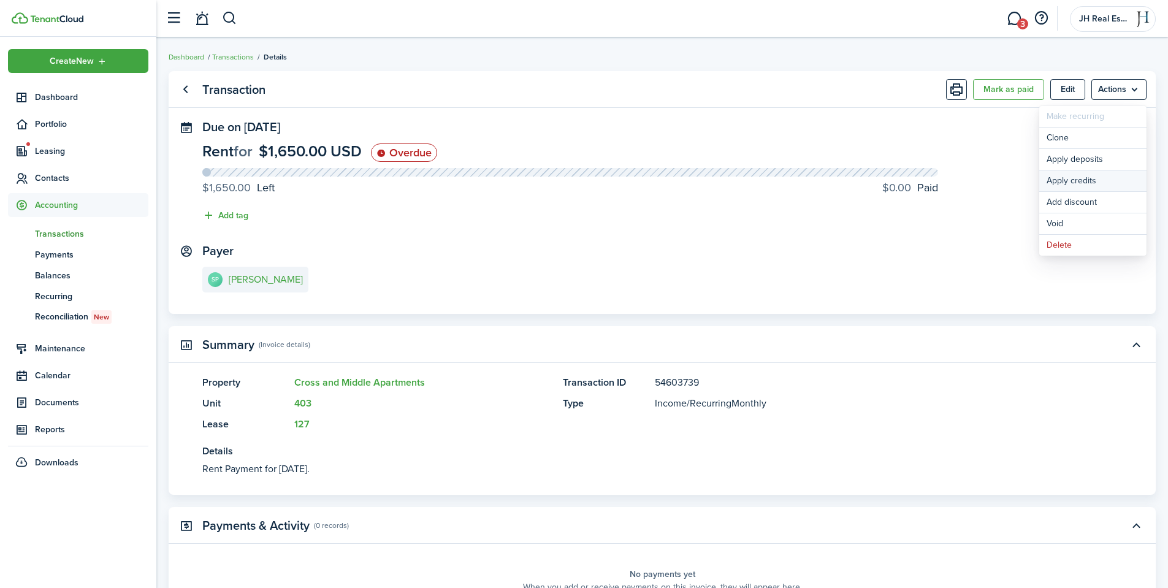
click at [1093, 178] on button "Apply credits" at bounding box center [1092, 180] width 107 height 21
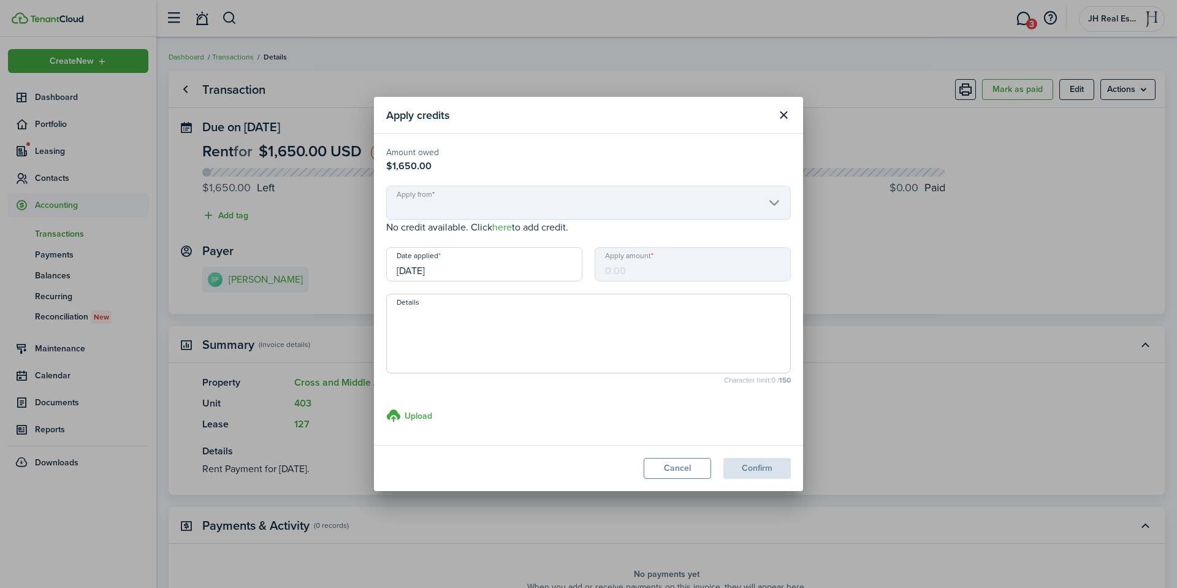
click at [532, 204] on mbsc-scroller "Apply from" at bounding box center [588, 203] width 405 height 34
click at [638, 277] on mbsc-input "Apply amount" at bounding box center [693, 264] width 196 height 34
click at [777, 112] on button "Close modal" at bounding box center [783, 115] width 21 height 21
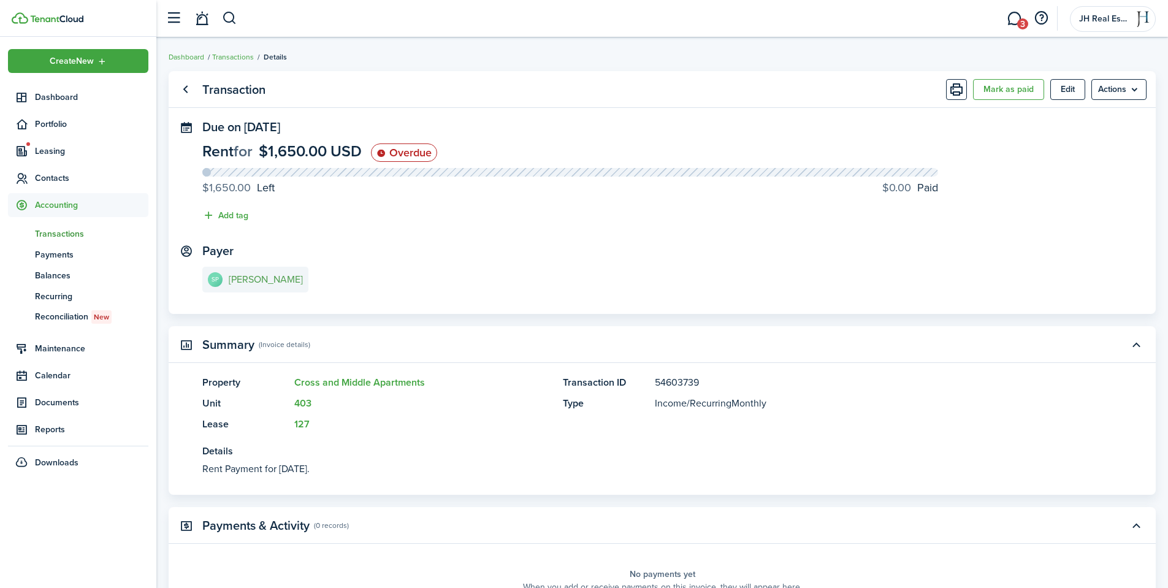
click at [281, 278] on e-details-info-title "[PERSON_NAME]" at bounding box center [266, 279] width 74 height 11
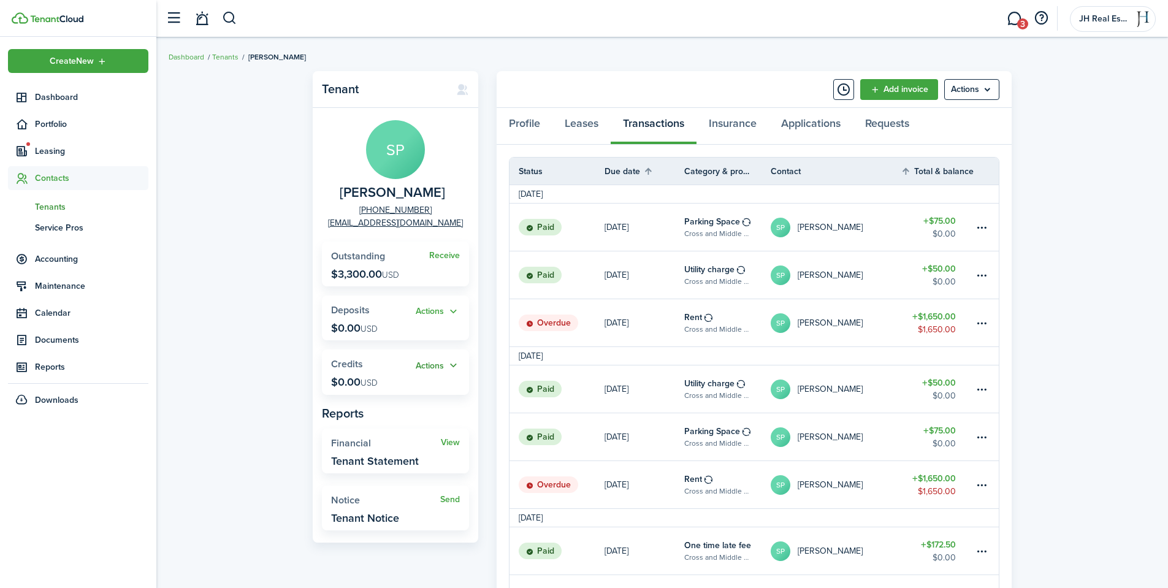
click at [439, 363] on button "Actions" at bounding box center [438, 366] width 44 height 14
click at [381, 384] on link "Add" at bounding box center [405, 389] width 107 height 21
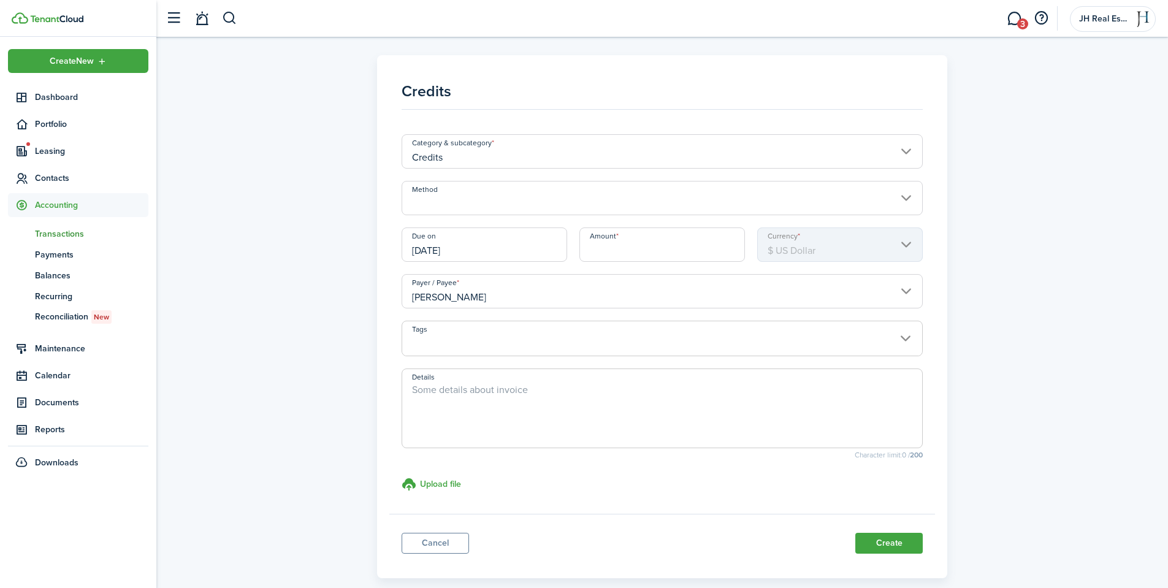
click at [571, 199] on input "Method" at bounding box center [662, 198] width 522 height 34
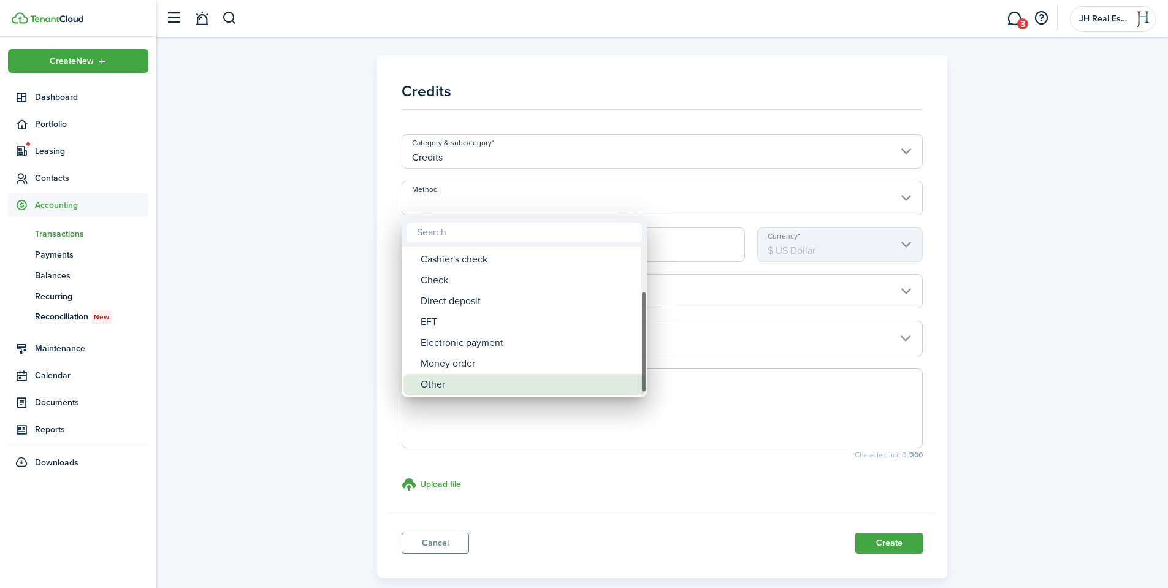
click at [509, 387] on div "Other" at bounding box center [528, 384] width 217 height 21
type input "Other"
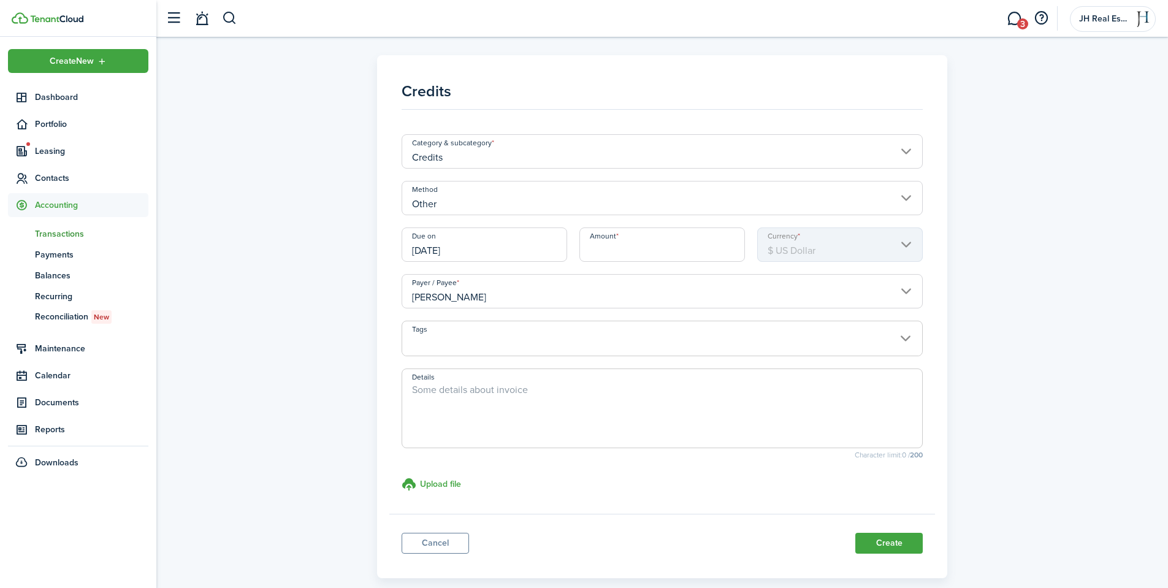
click at [668, 240] on input "Amount" at bounding box center [662, 244] width 166 height 34
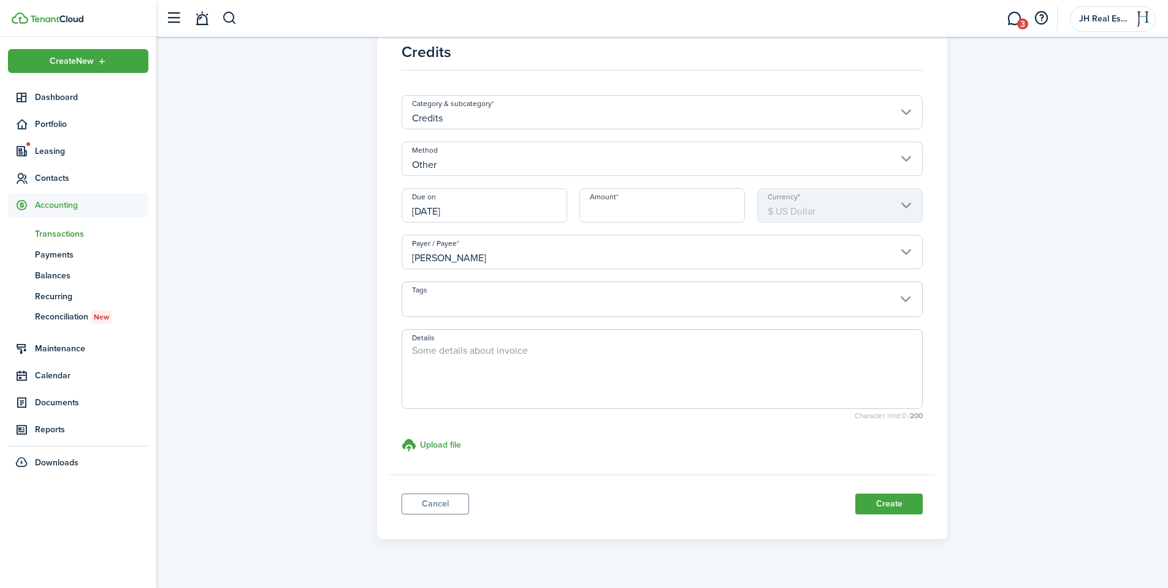
scroll to position [61, 0]
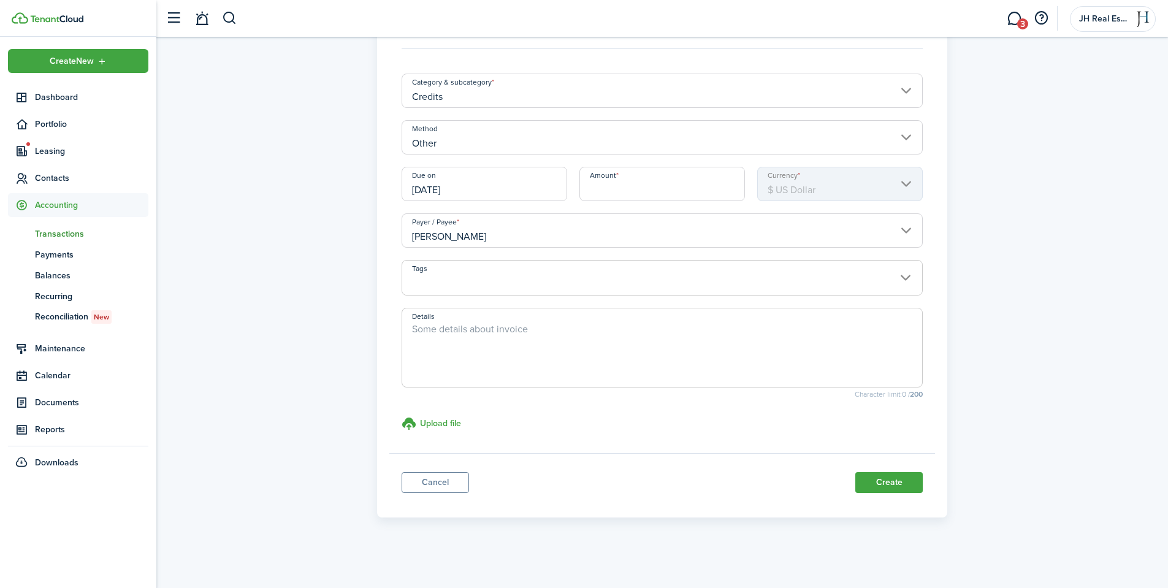
click at [807, 188] on mbsc-scroller "Currency $ US Dollar" at bounding box center [840, 184] width 166 height 34
click at [536, 280] on span at bounding box center [662, 284] width 520 height 21
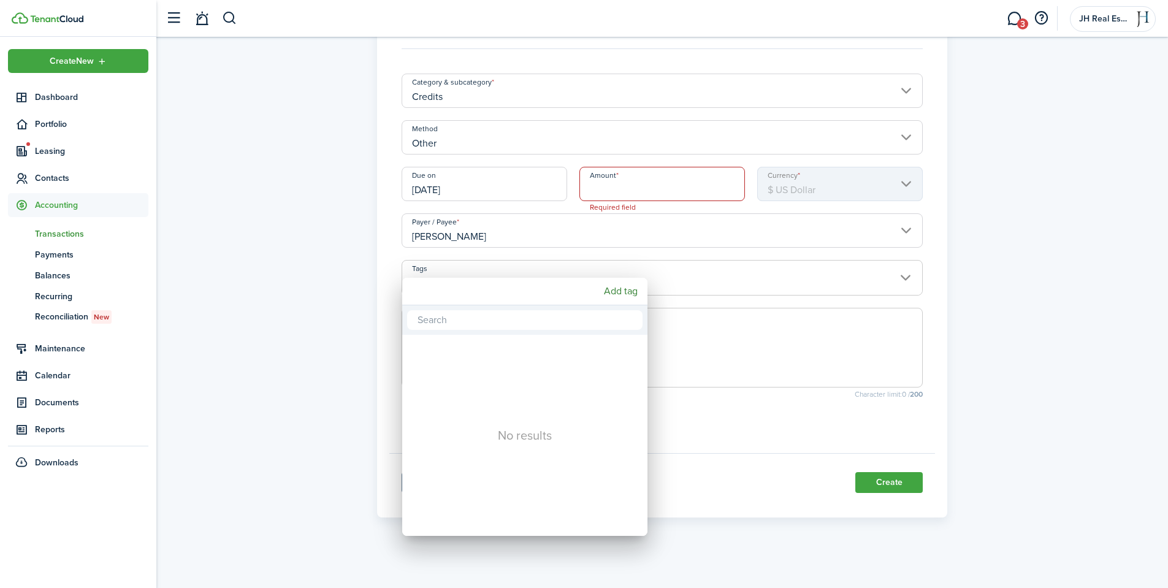
click at [342, 282] on div at bounding box center [584, 294] width 1364 height 784
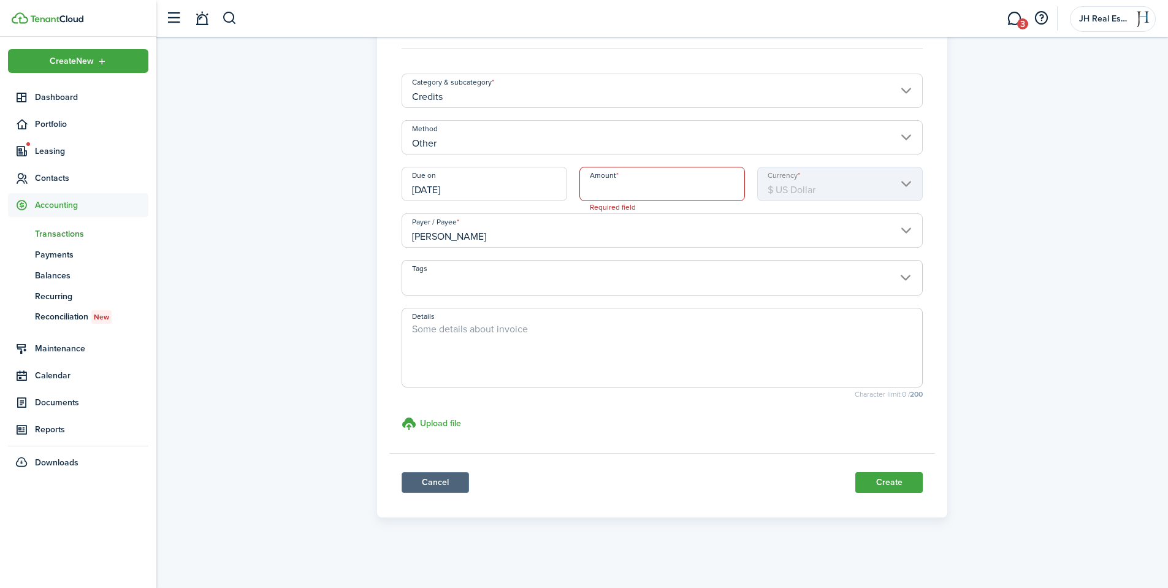
click at [438, 477] on link "Cancel" at bounding box center [434, 482] width 67 height 21
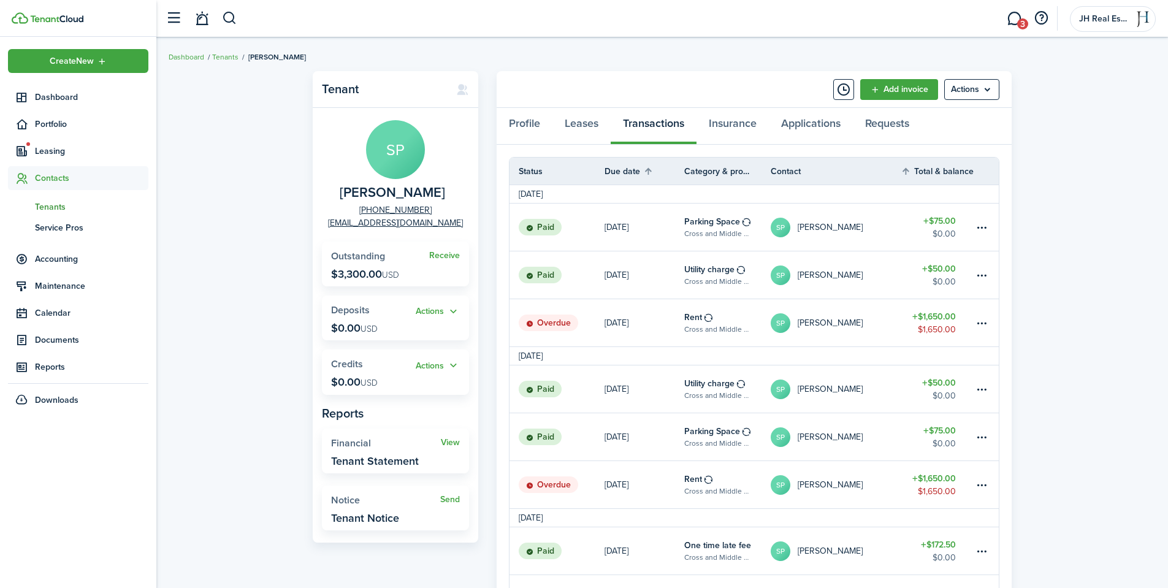
click at [974, 318] on link at bounding box center [986, 322] width 25 height 47
click at [983, 321] on table-menu-btn-icon at bounding box center [982, 323] width 15 height 15
click at [947, 468] on button "Add discount" at bounding box center [935, 475] width 107 height 21
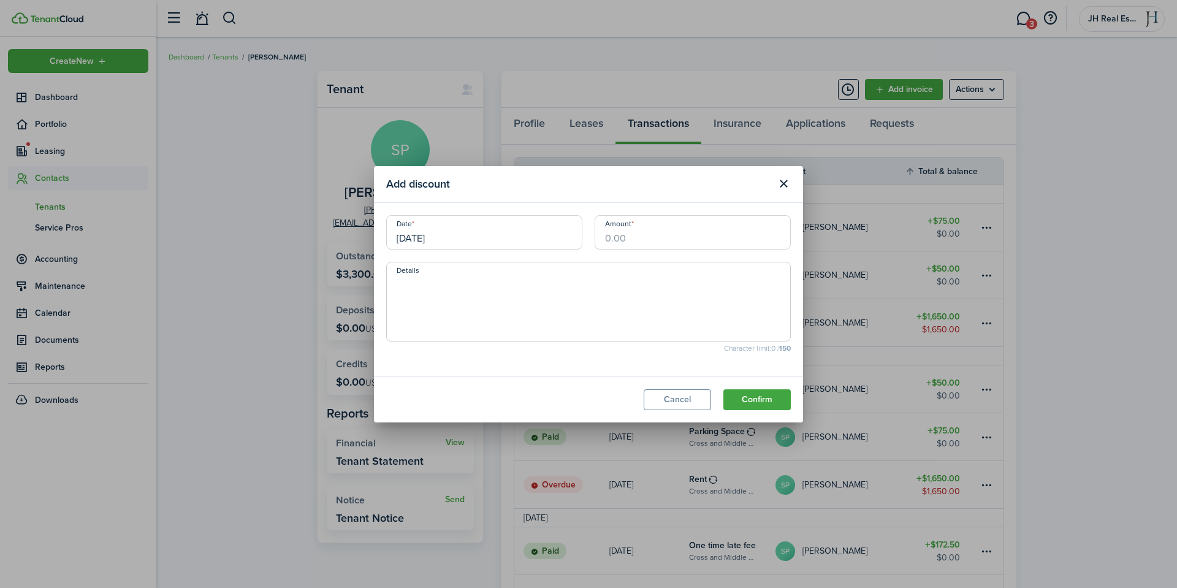
click at [644, 240] on input "Amount" at bounding box center [693, 232] width 196 height 34
type input "$1,650.00"
click at [682, 398] on button "Cancel" at bounding box center [677, 399] width 67 height 21
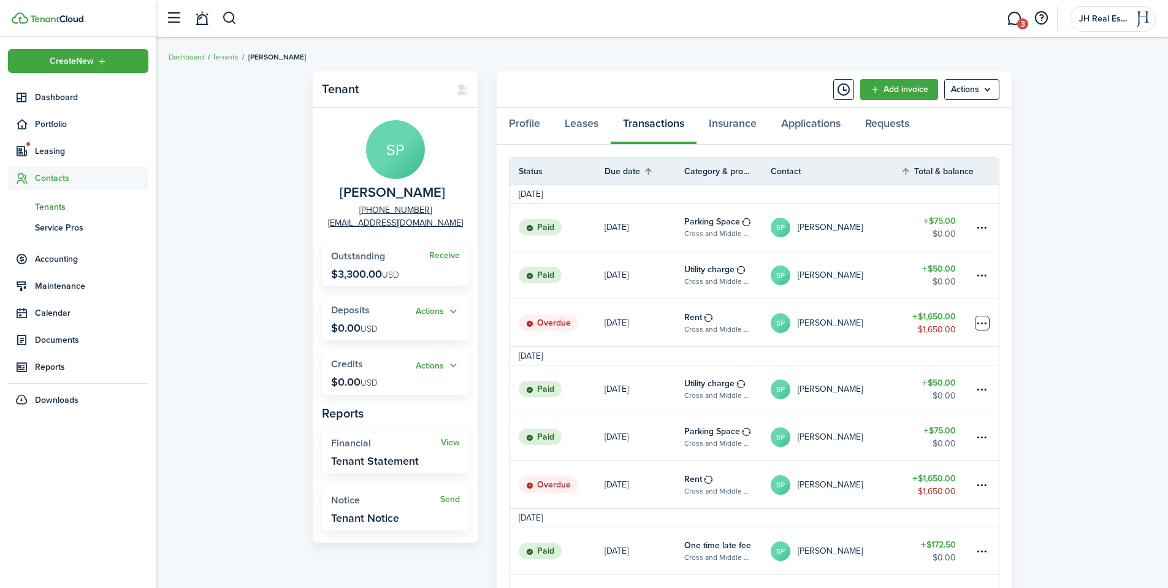
click at [978, 321] on table-menu-btn-icon "Open menu" at bounding box center [982, 323] width 15 height 15
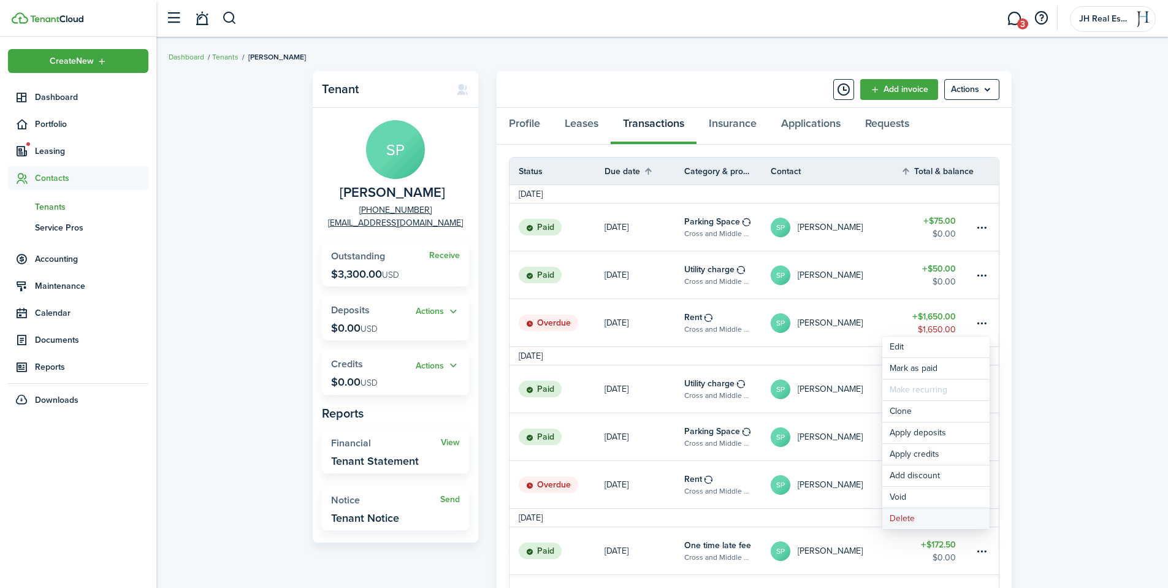
click at [938, 521] on button "Delete" at bounding box center [935, 518] width 107 height 21
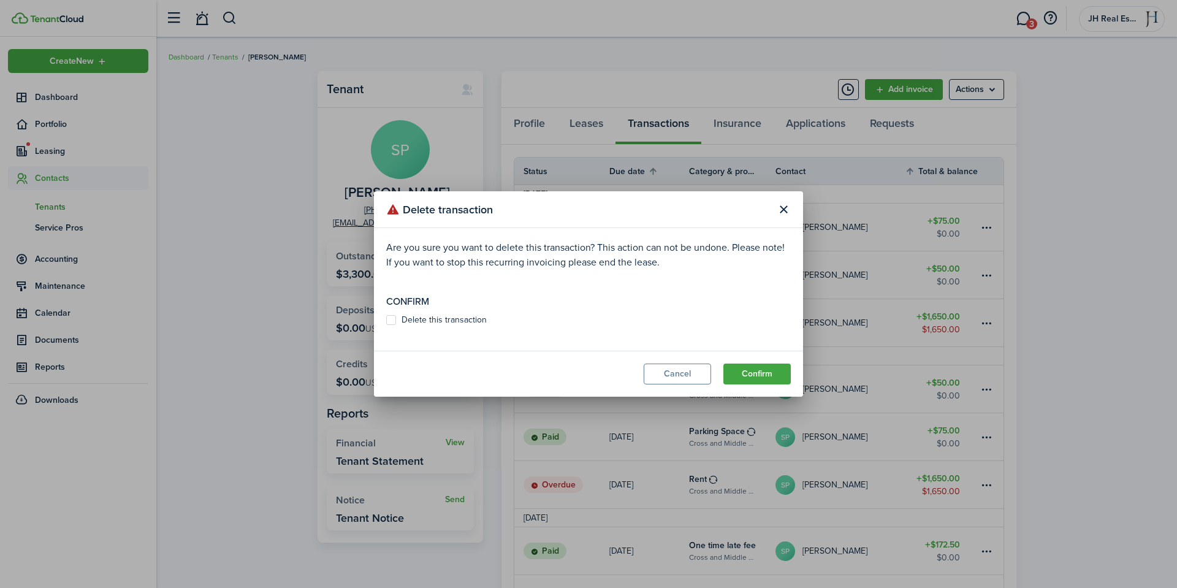
click at [416, 323] on label "Delete this transaction" at bounding box center [436, 320] width 101 height 10
click at [386, 321] on input "Delete this transaction" at bounding box center [386, 320] width 1 height 1
checkbox input "true"
click at [783, 373] on button "Confirm" at bounding box center [756, 373] width 67 height 21
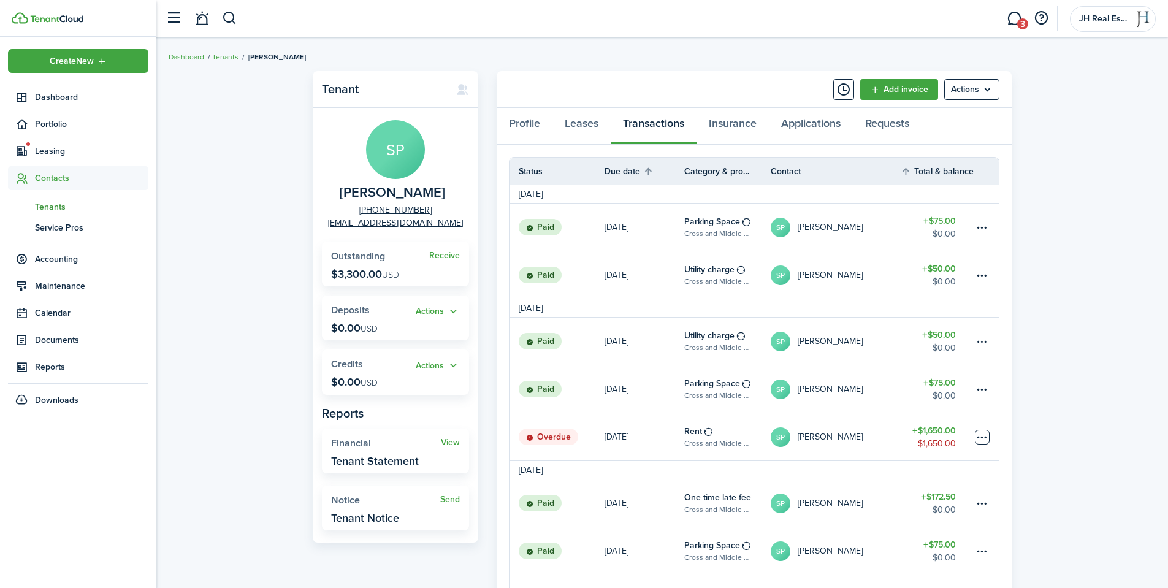
click at [975, 438] on table-menu-btn-icon at bounding box center [982, 437] width 15 height 15
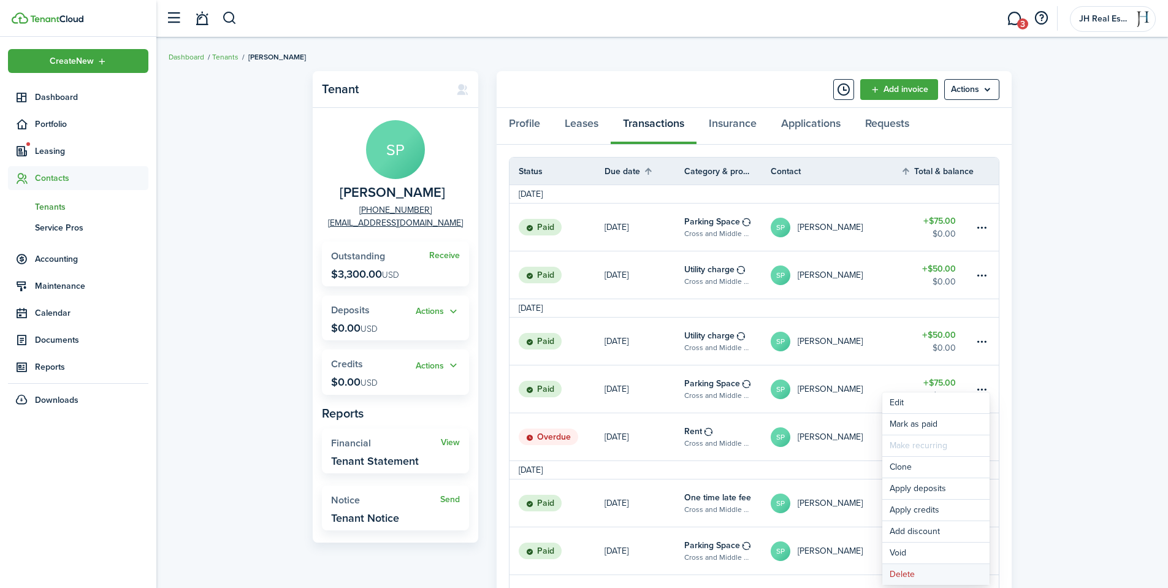
click at [926, 574] on button "Delete" at bounding box center [935, 574] width 107 height 21
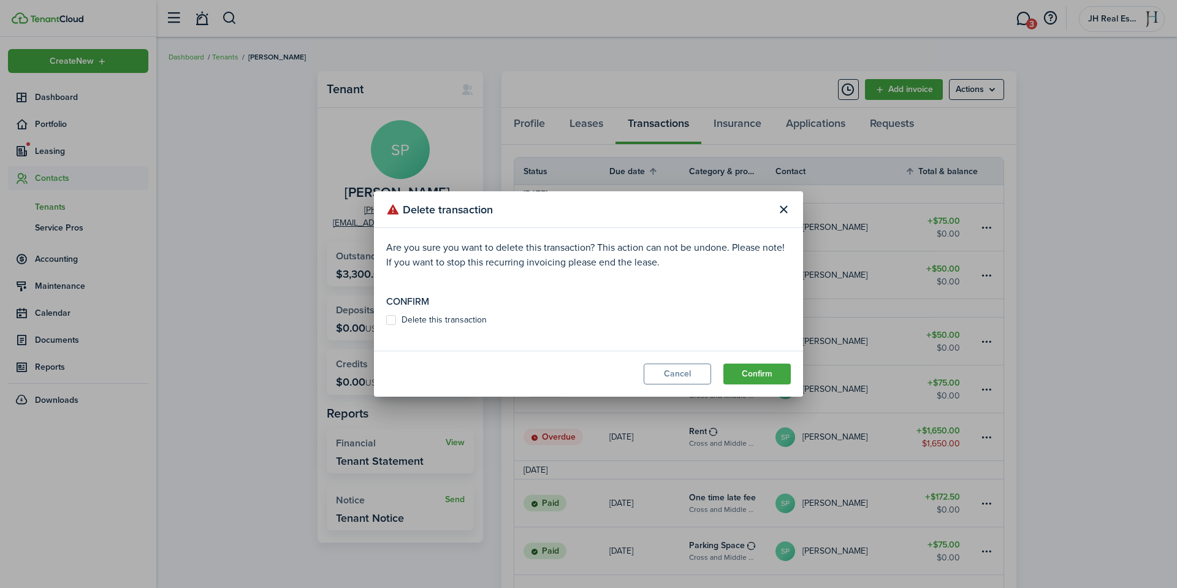
click at [438, 317] on label "Delete this transaction" at bounding box center [436, 320] width 101 height 10
click at [386, 320] on input "Delete this transaction" at bounding box center [386, 320] width 1 height 1
checkbox input "true"
click at [737, 368] on button "Confirm" at bounding box center [756, 373] width 67 height 21
